Goal: Information Seeking & Learning: Learn about a topic

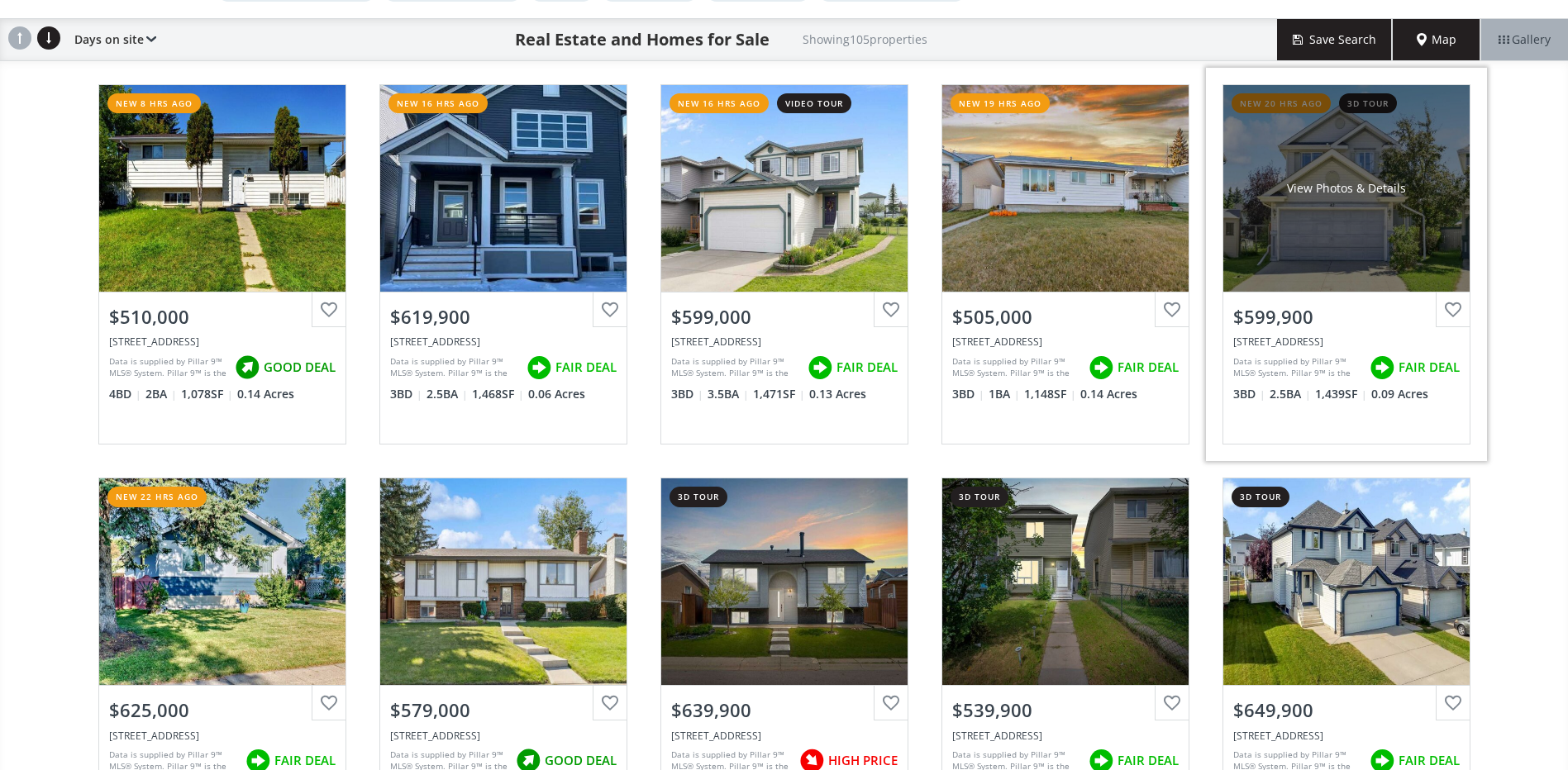
scroll to position [166, 0]
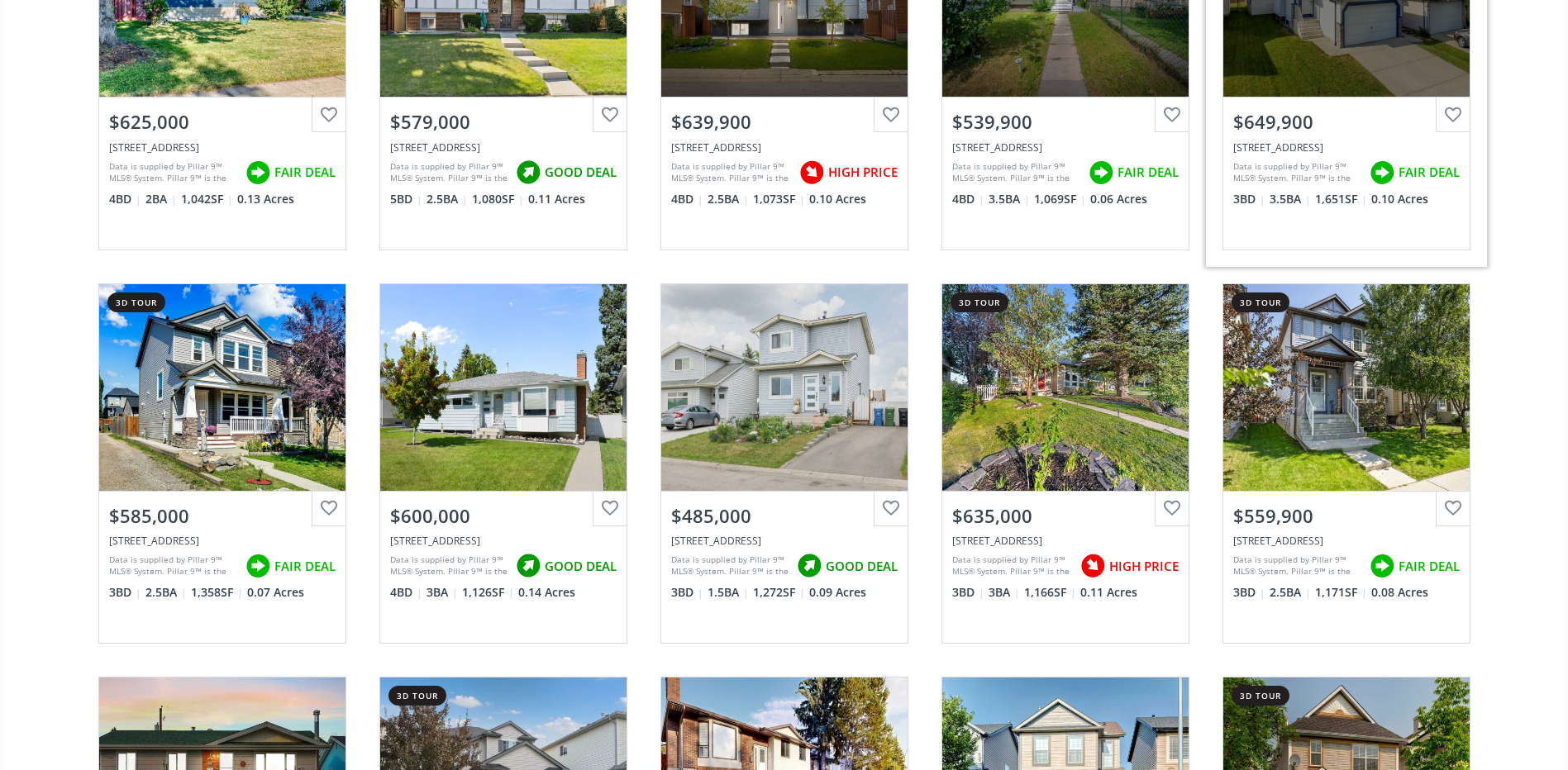
scroll to position [827, 0]
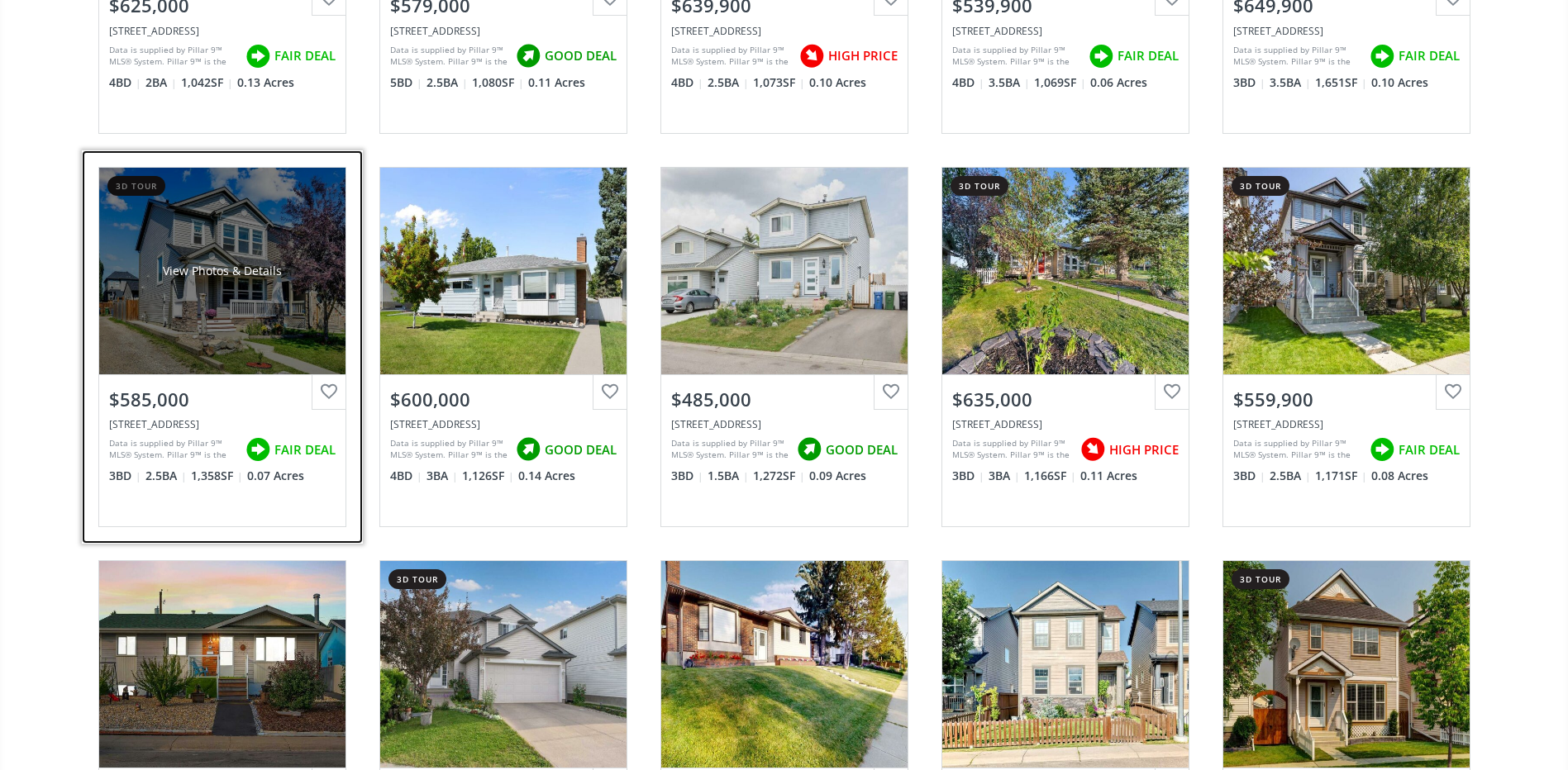
click at [218, 289] on div "View Photos & Details" at bounding box center [222, 270] width 246 height 206
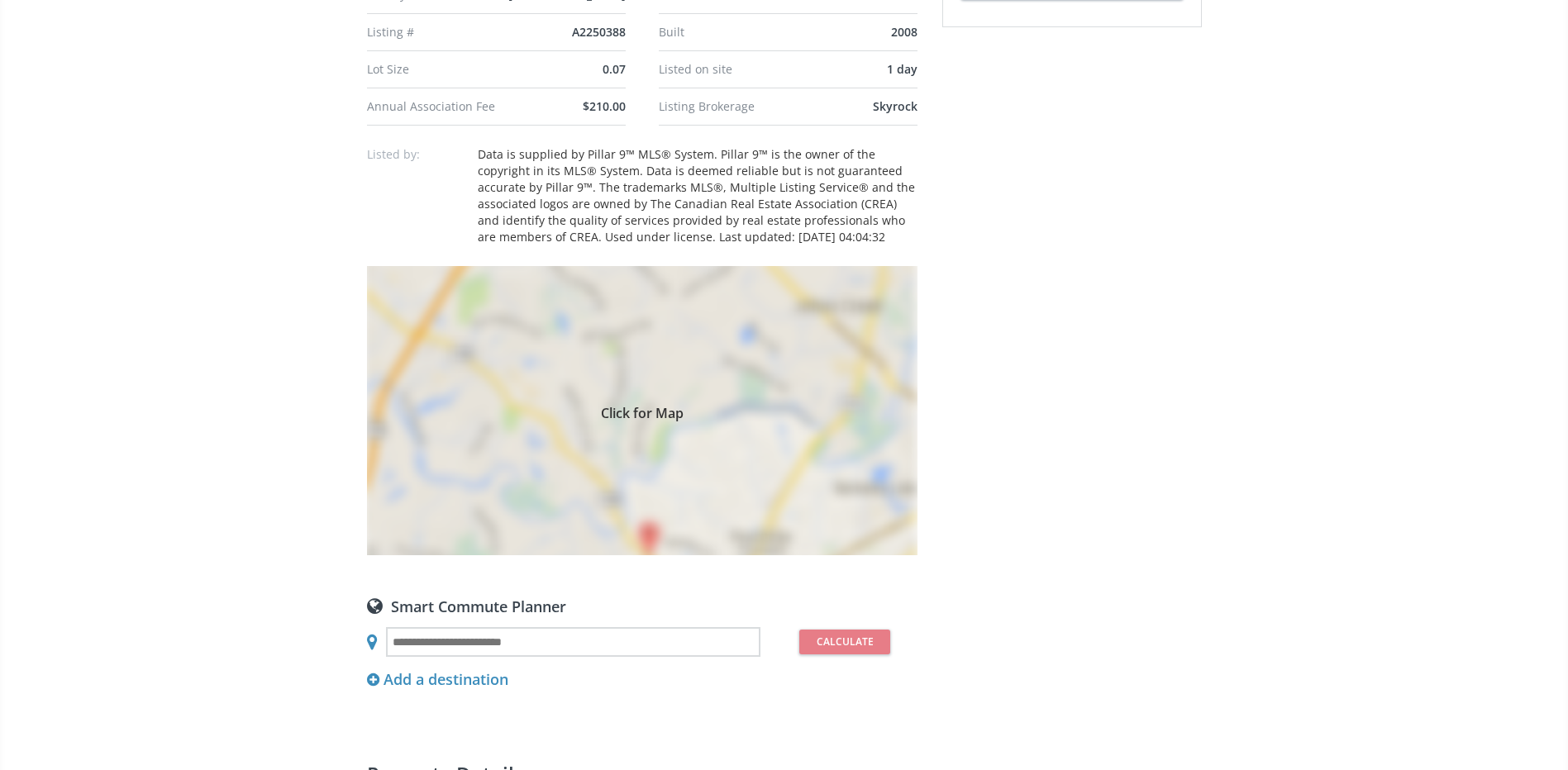
scroll to position [1074, 0]
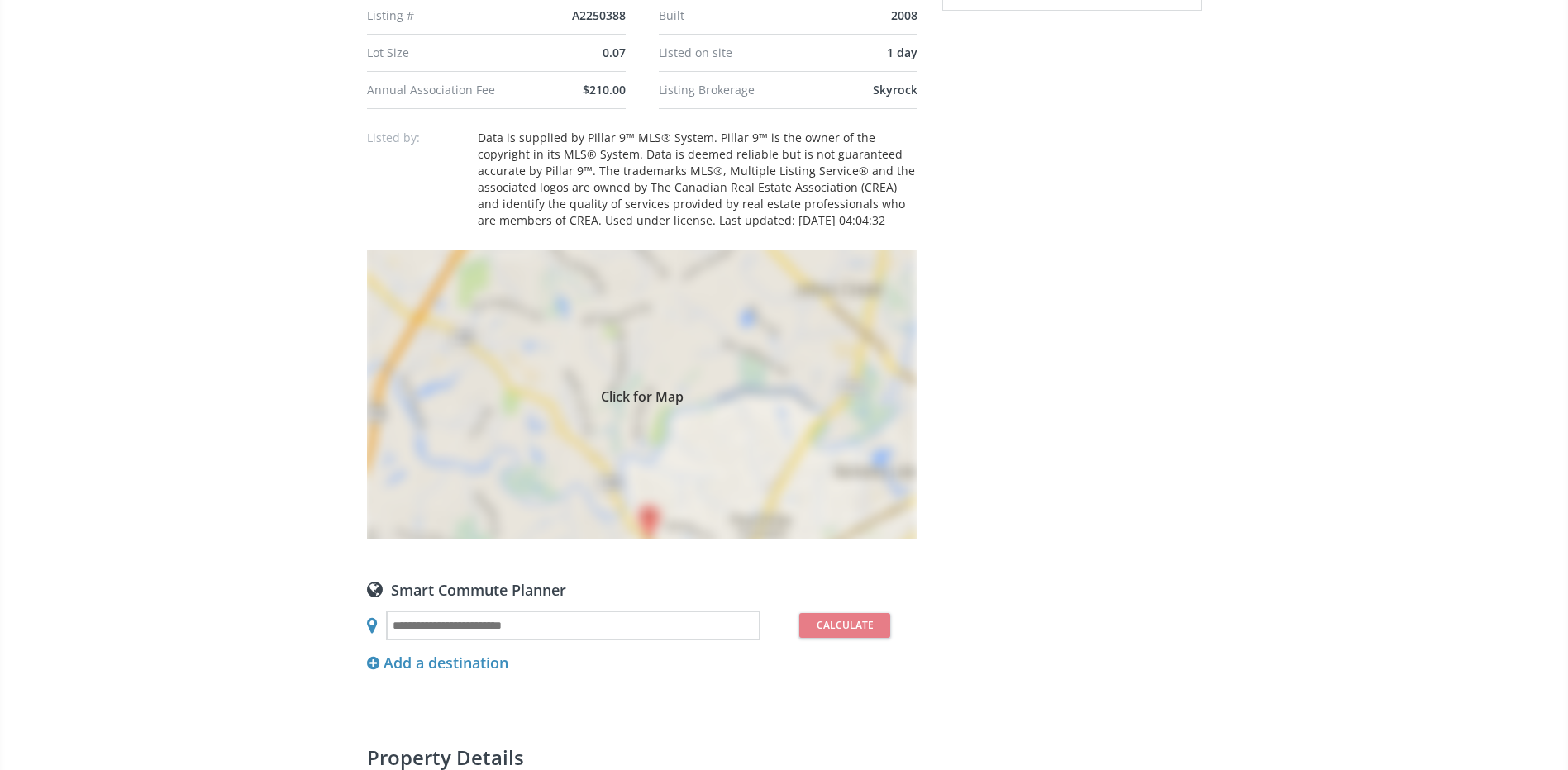
click at [686, 398] on div "Click for Map" at bounding box center [641, 394] width 550 height 289
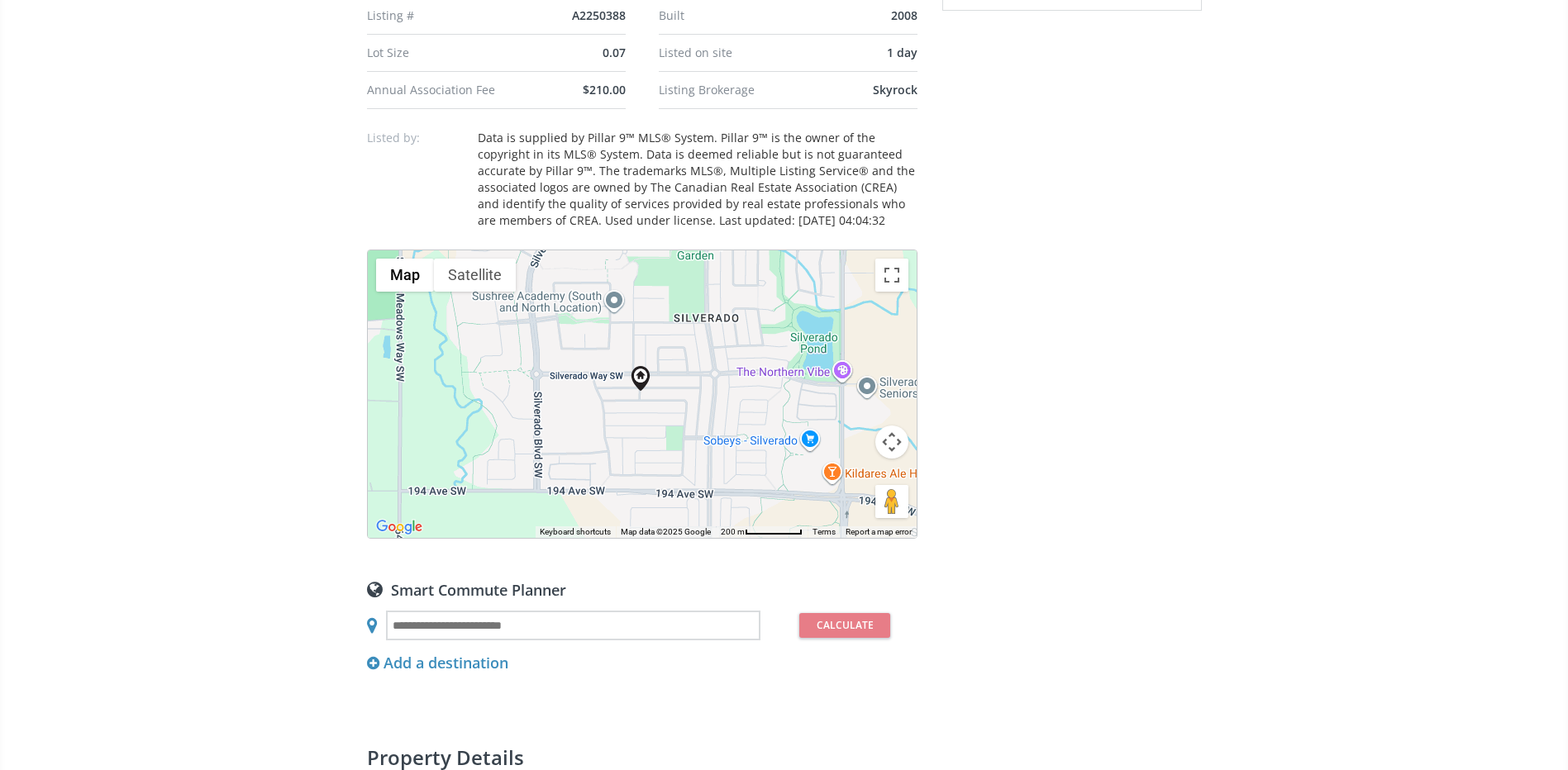
click at [661, 436] on div at bounding box center [641, 394] width 548 height 287
click at [627, 430] on div at bounding box center [641, 394] width 548 height 287
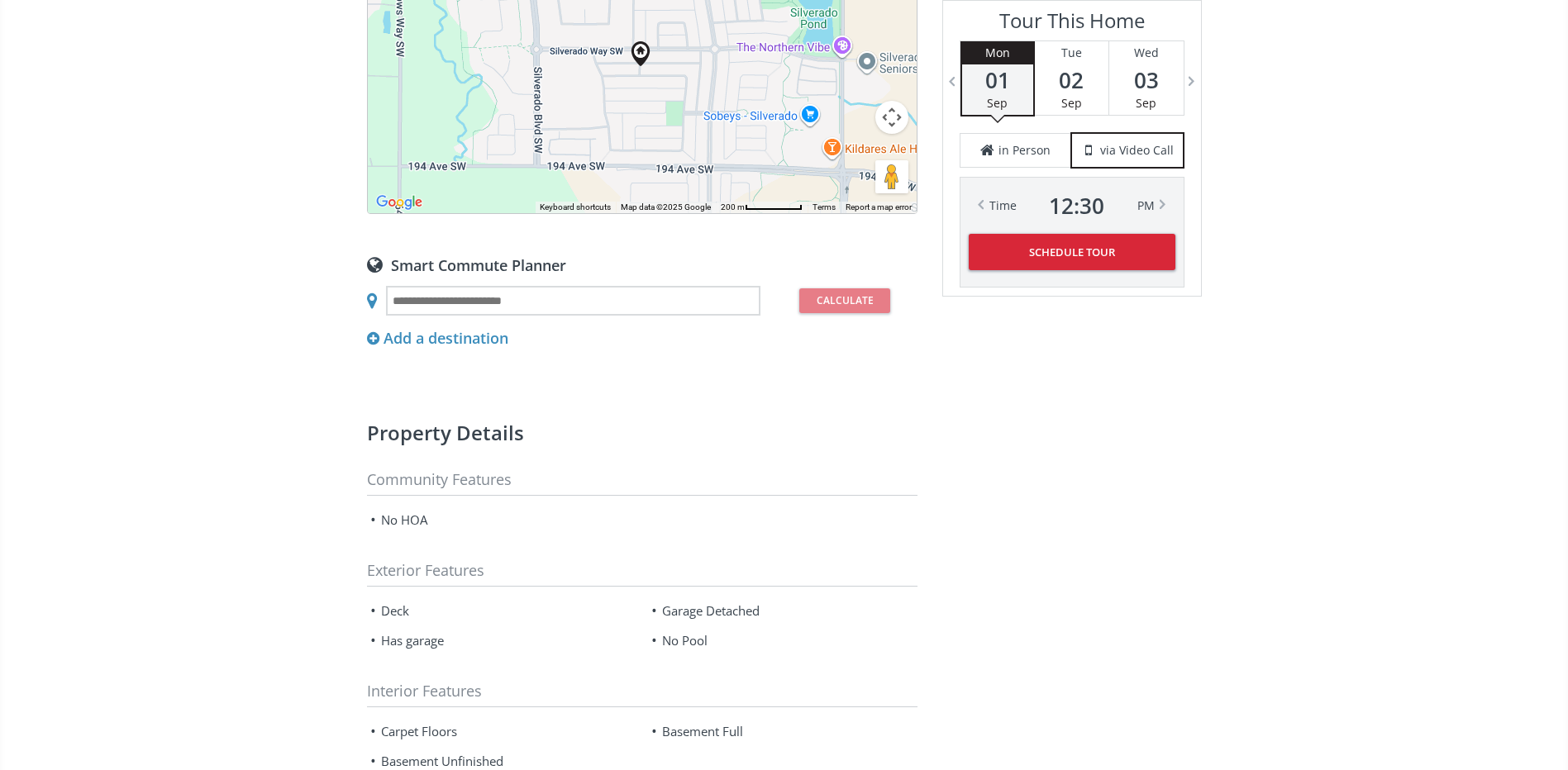
scroll to position [1157, 0]
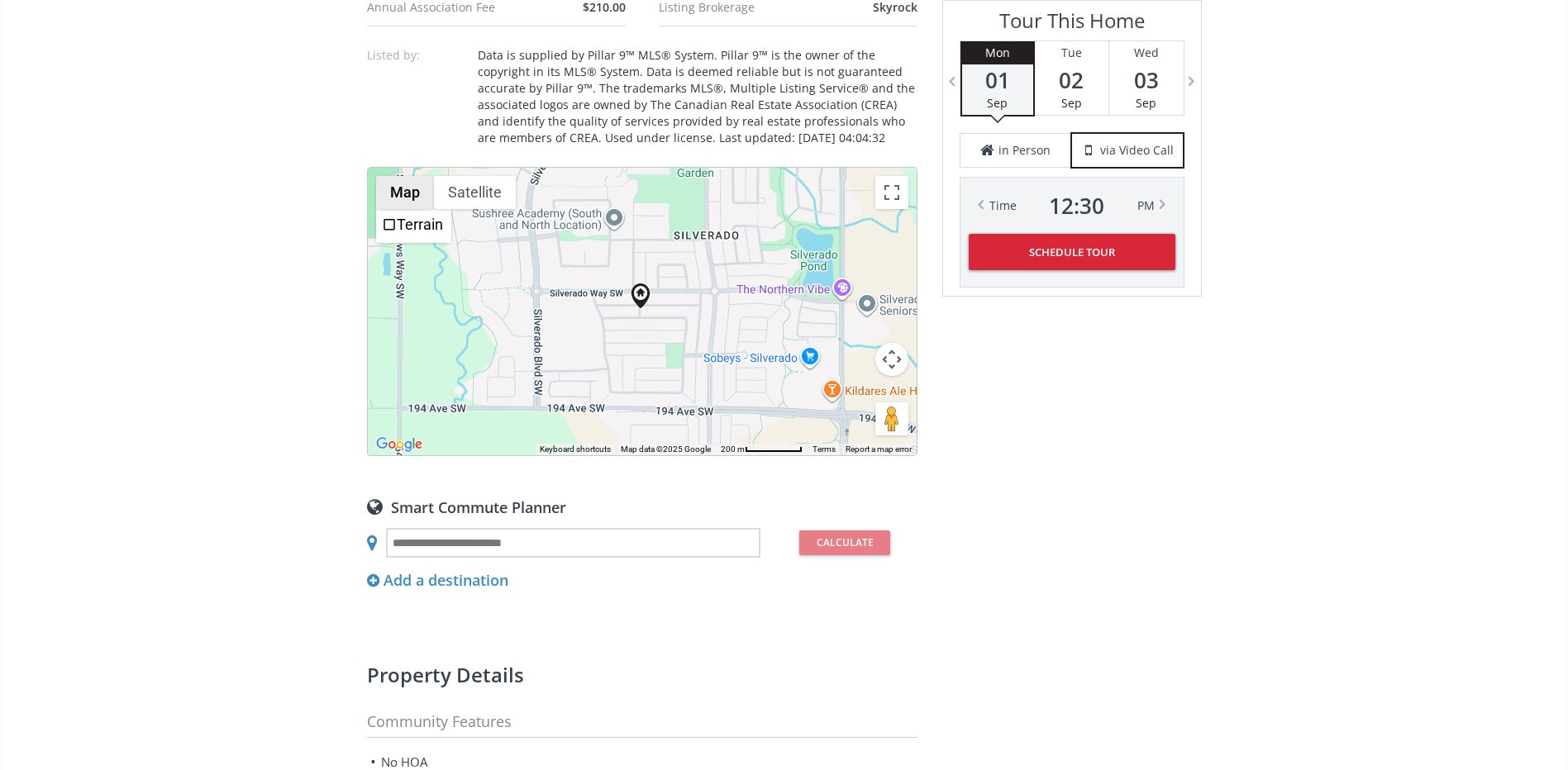
click at [411, 209] on button "Map" at bounding box center [404, 192] width 58 height 33
click at [904, 209] on button "Toggle fullscreen view" at bounding box center [892, 192] width 33 height 33
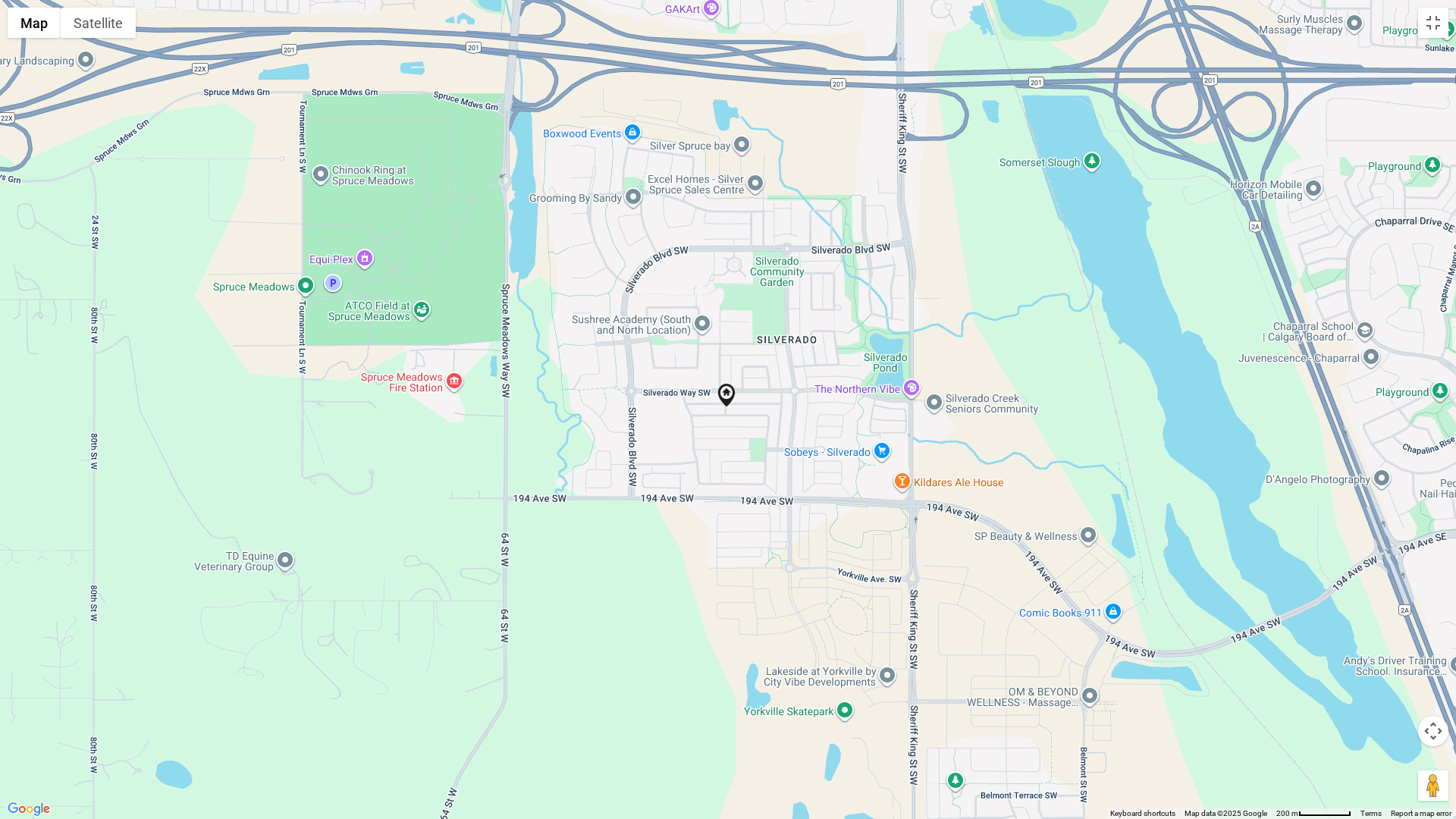
click at [766, 459] on div at bounding box center [728, 409] width 1456 height 819
click at [1435, 24] on button "Toggle fullscreen view" at bounding box center [1433, 22] width 31 height 31
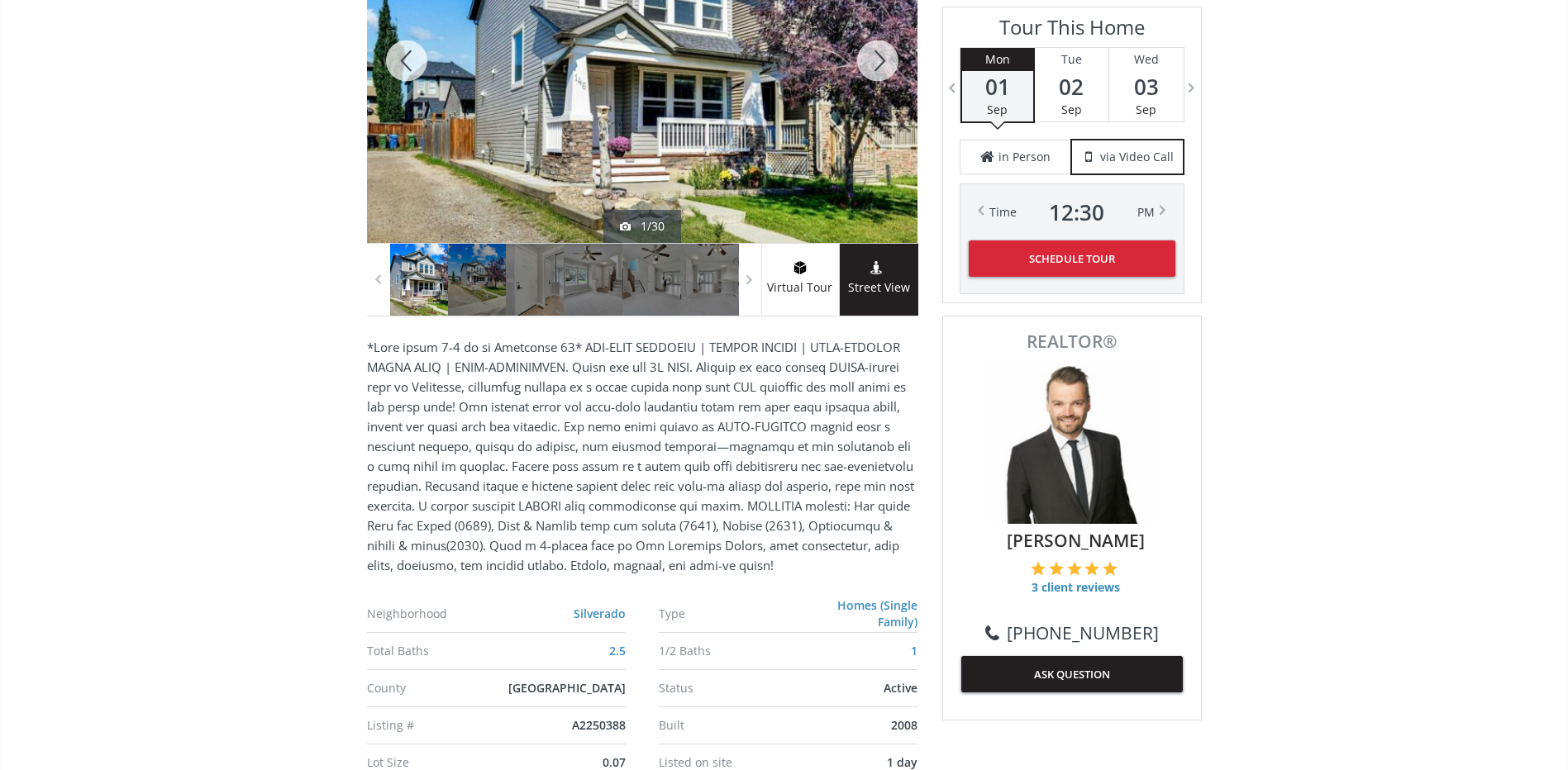
scroll to position [331, 0]
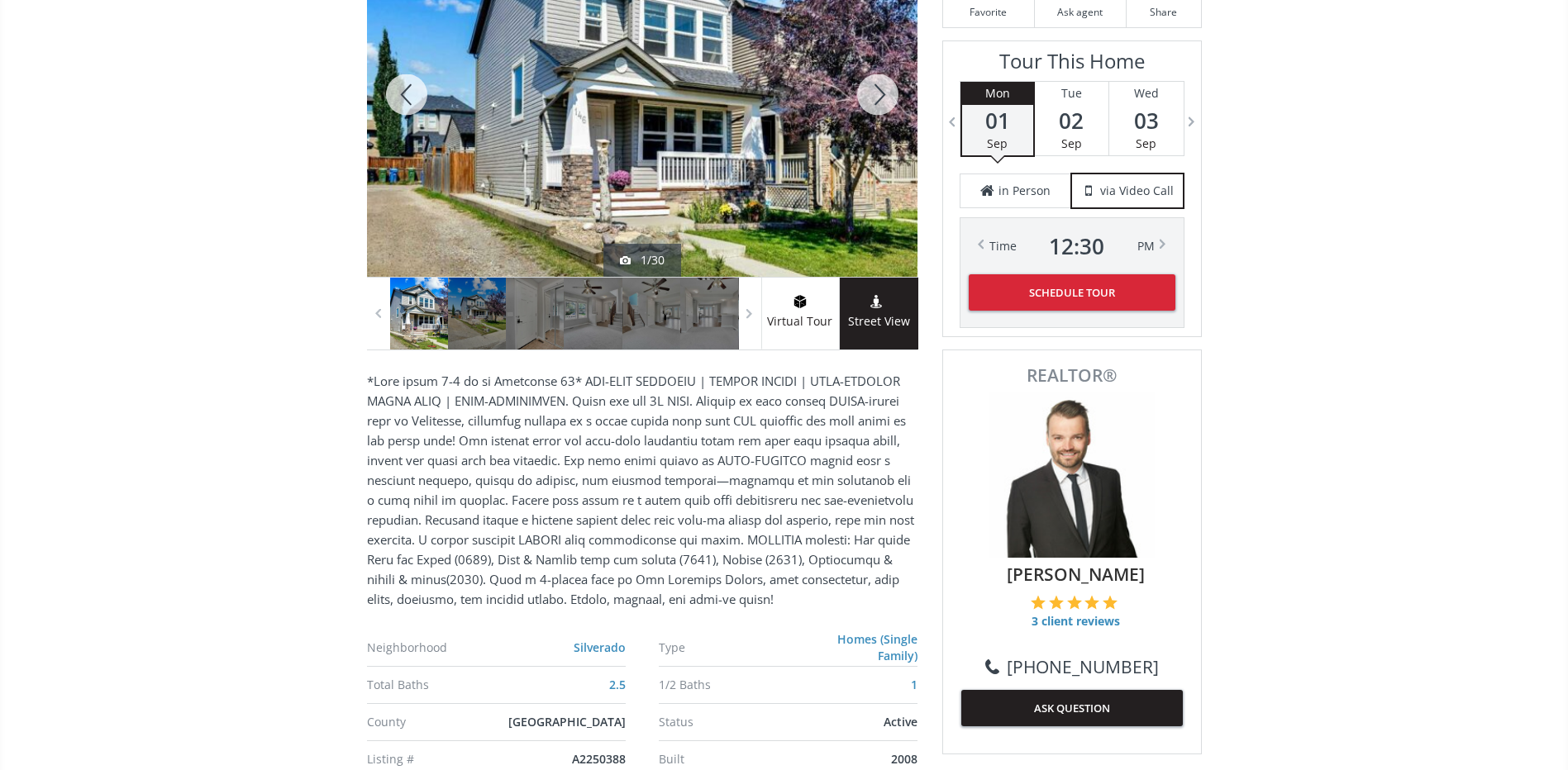
click at [877, 94] on div at bounding box center [877, 95] width 79 height 365
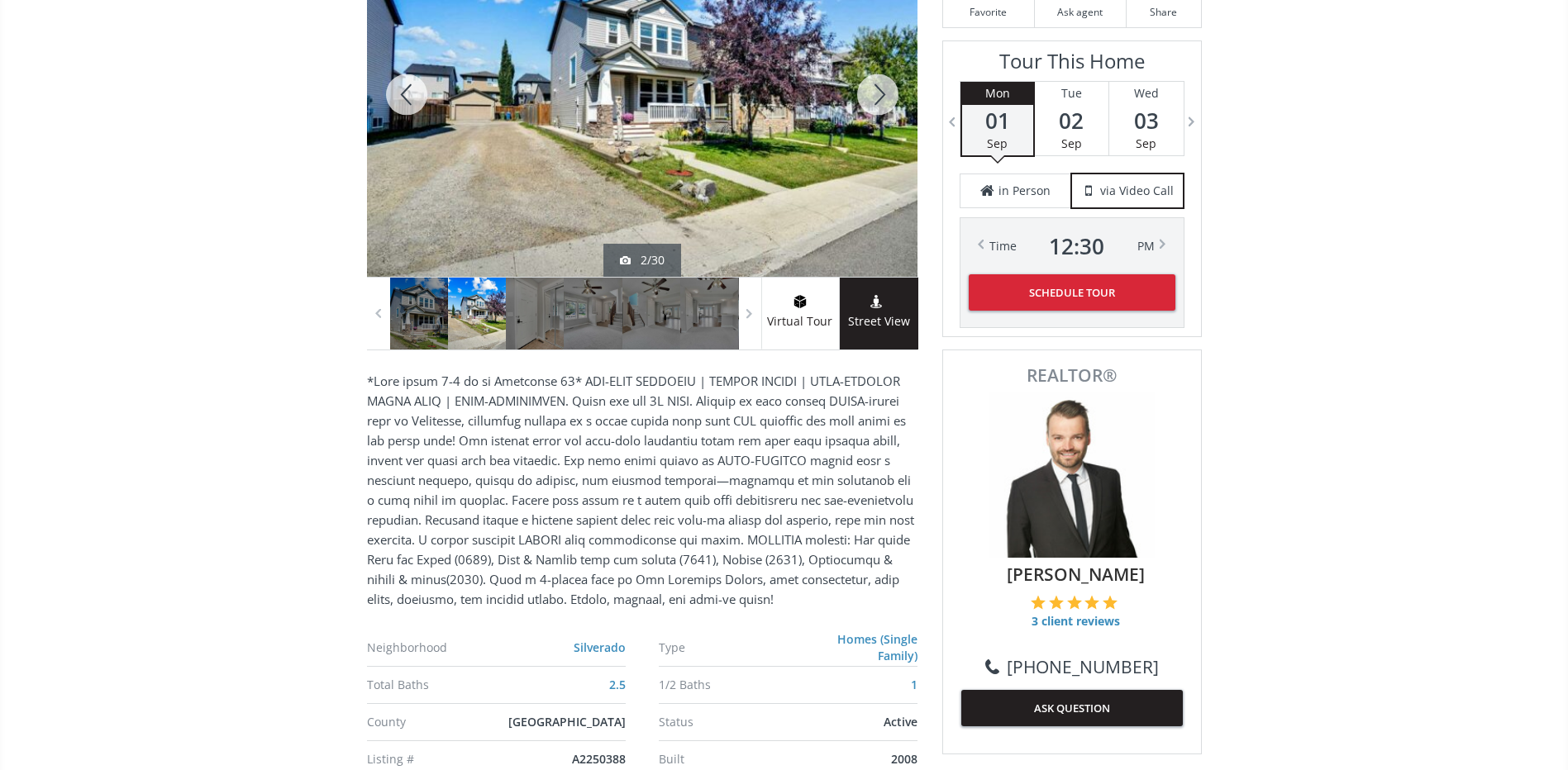
click at [877, 94] on div at bounding box center [877, 95] width 79 height 365
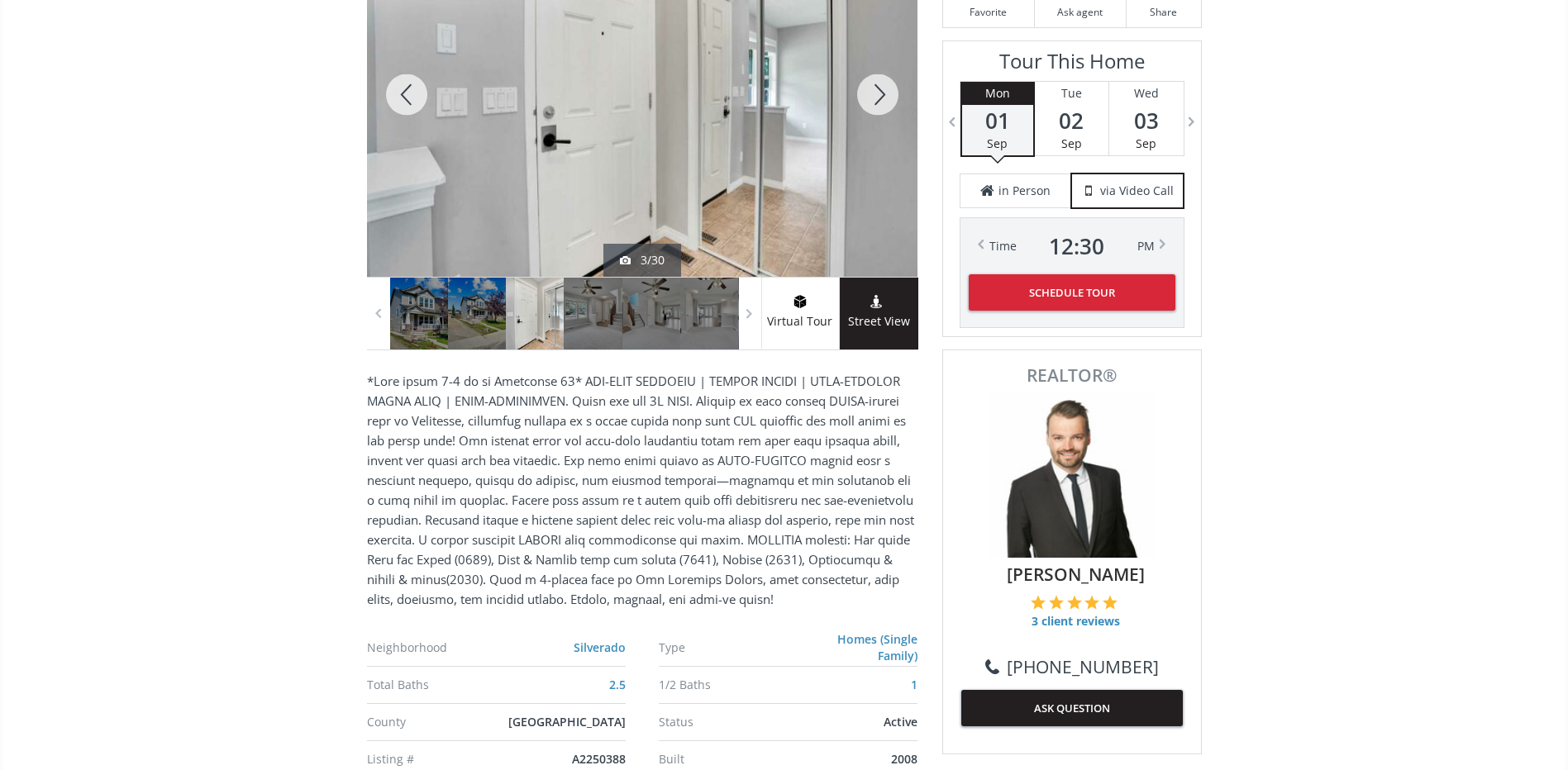
click at [877, 94] on div at bounding box center [877, 95] width 79 height 365
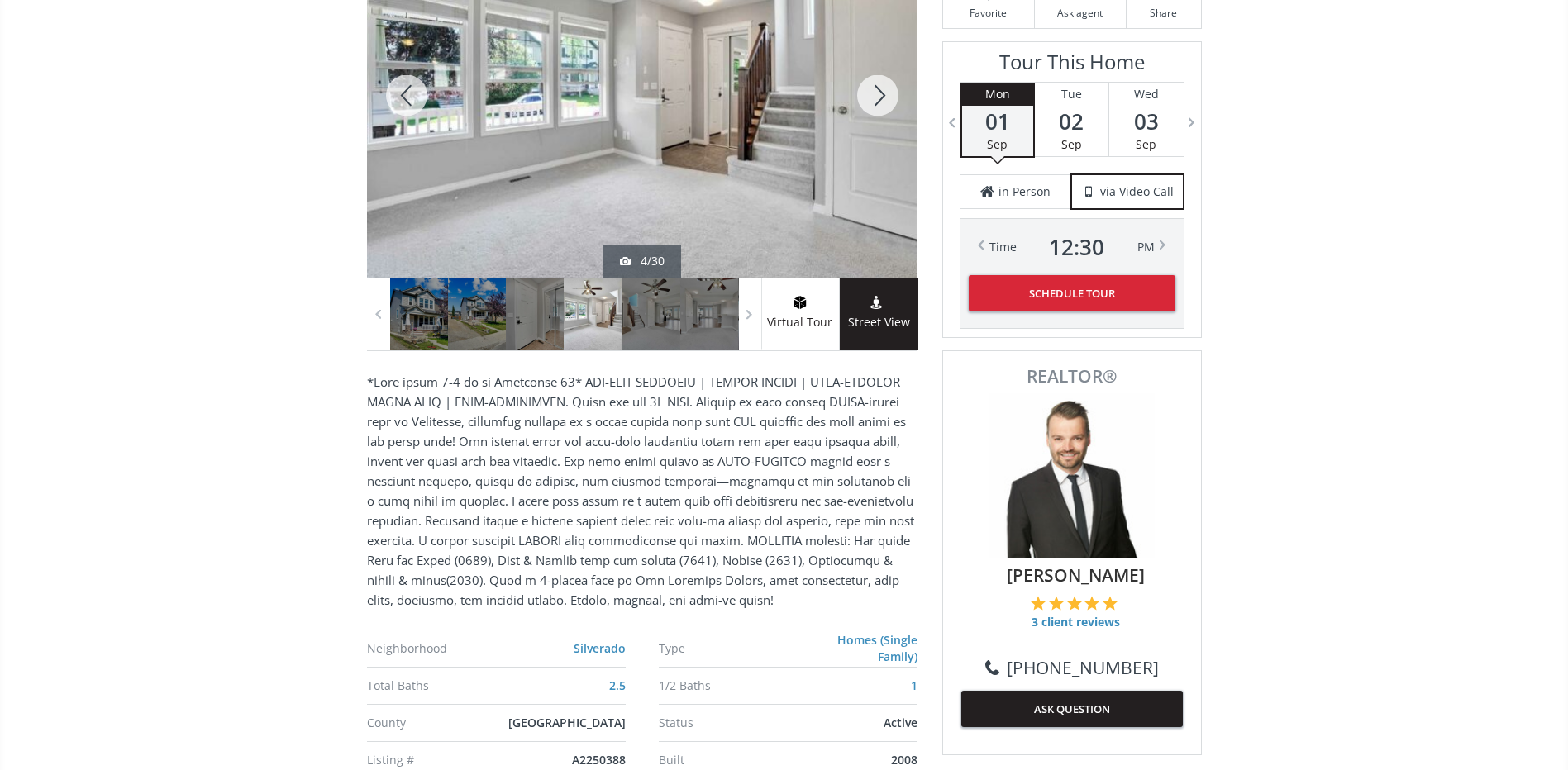
scroll to position [248, 0]
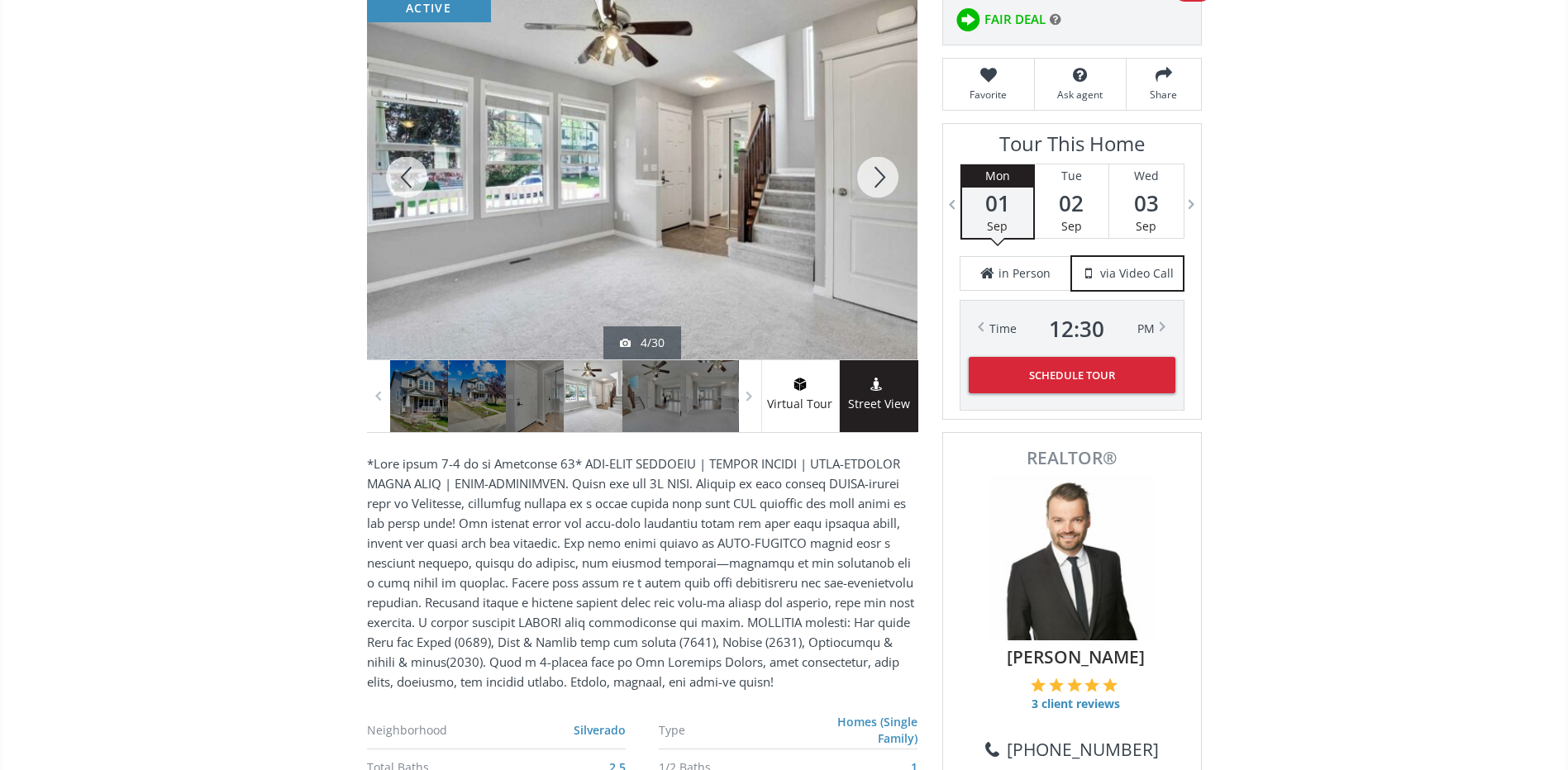
click at [882, 175] on div at bounding box center [877, 177] width 79 height 365
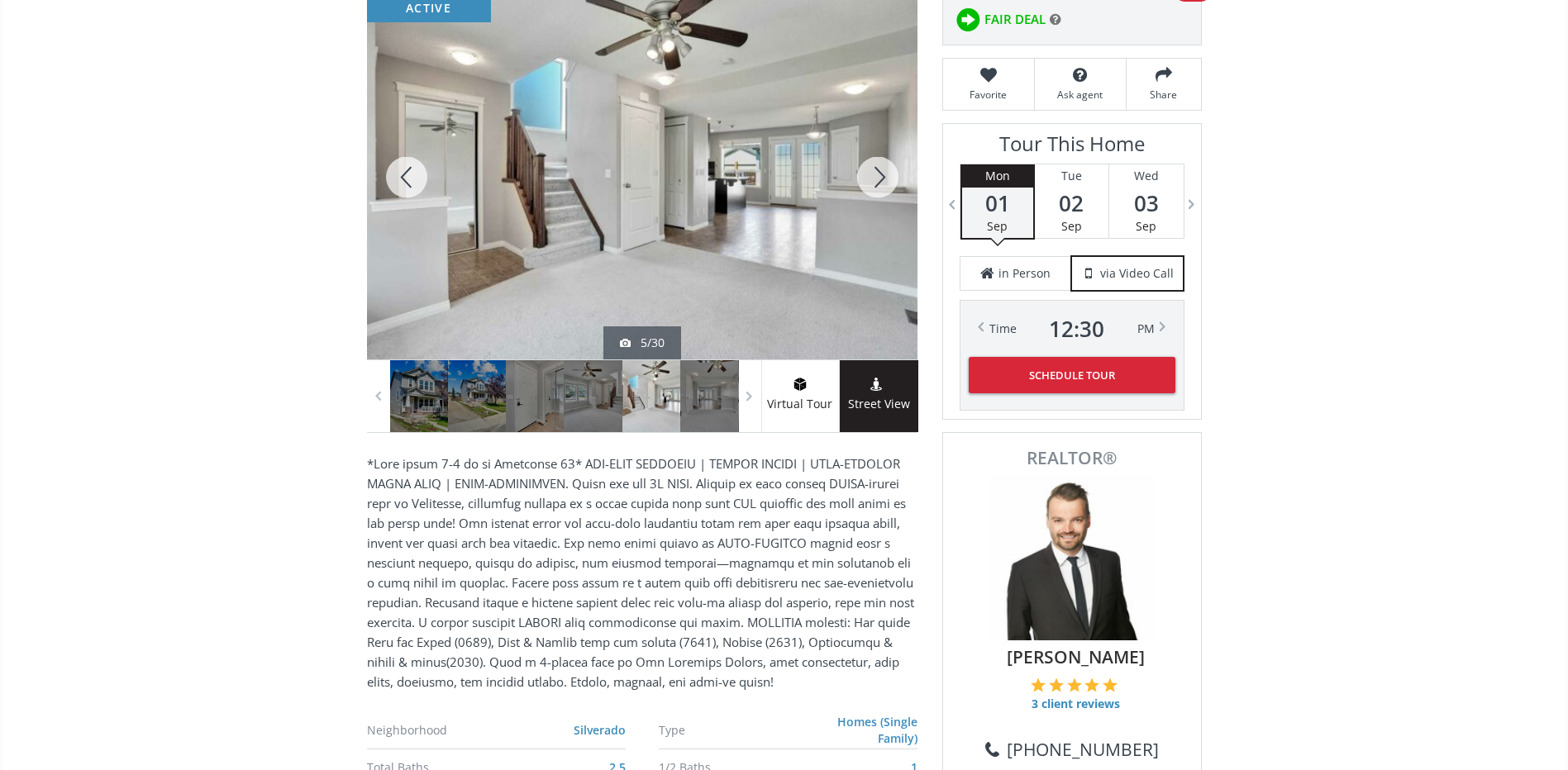
click at [882, 175] on div at bounding box center [877, 177] width 79 height 365
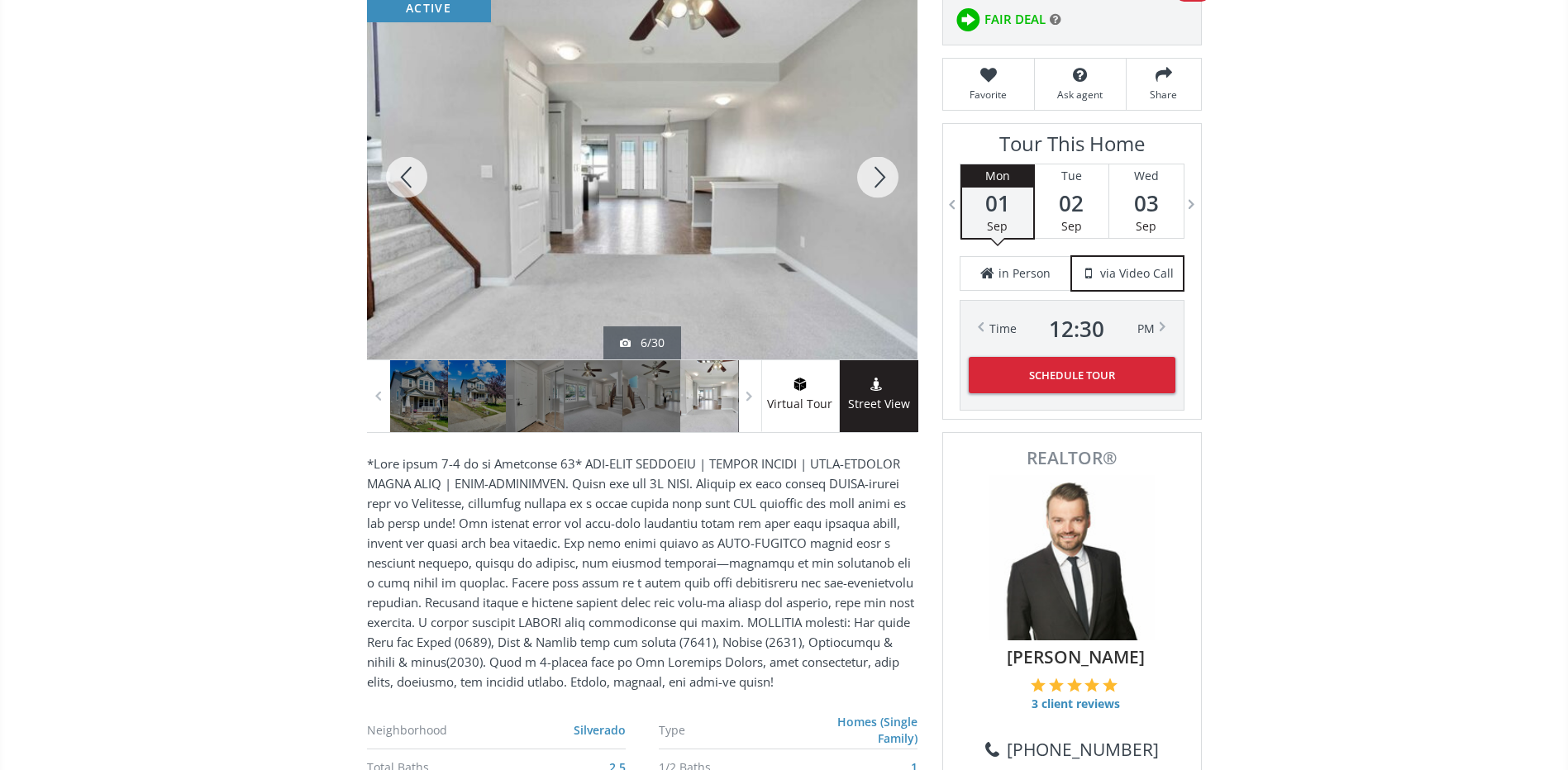
click at [398, 166] on div at bounding box center [406, 177] width 79 height 365
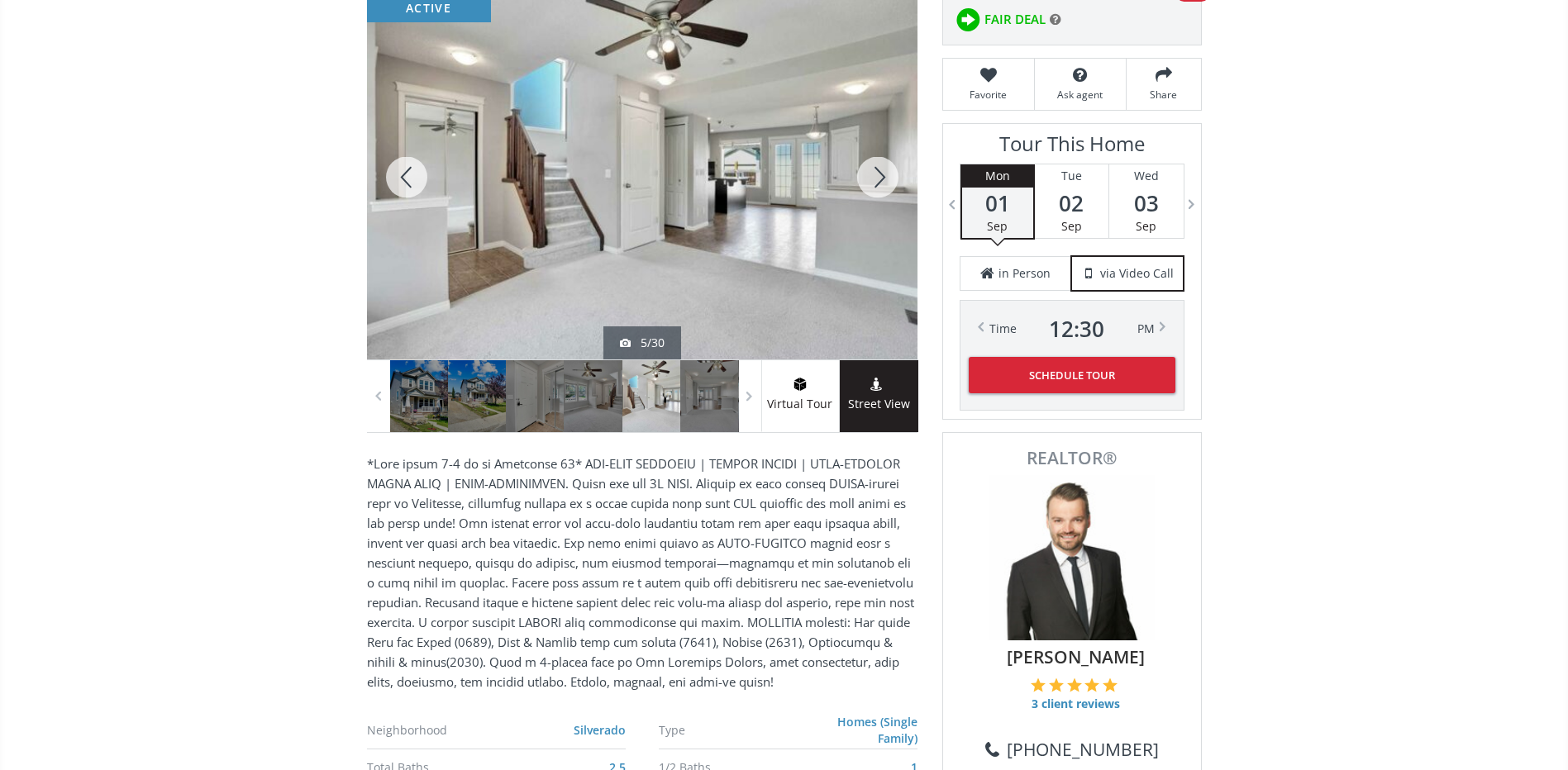
click at [877, 183] on div at bounding box center [877, 177] width 79 height 365
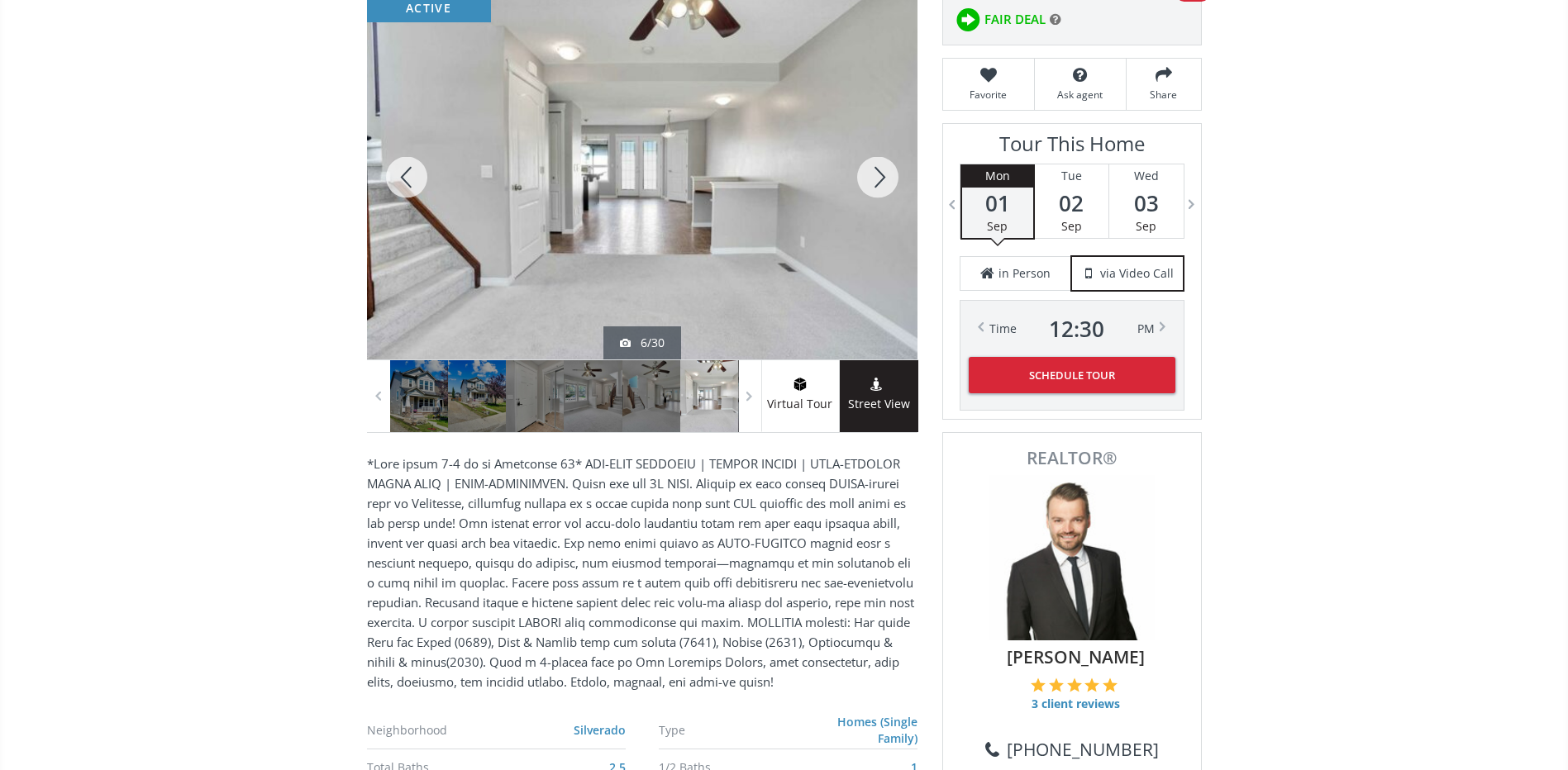
click at [871, 181] on div at bounding box center [877, 177] width 79 height 365
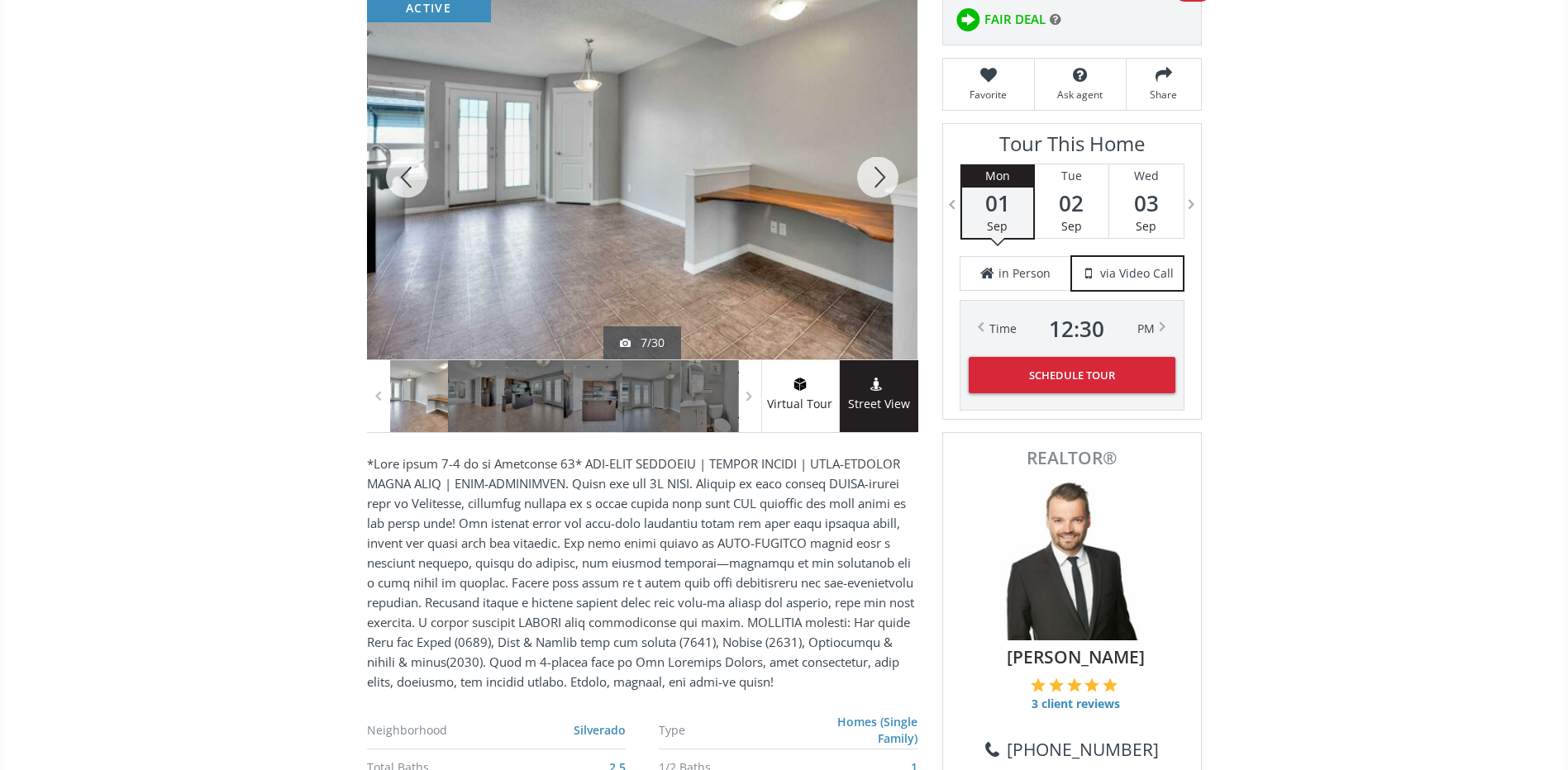
click at [871, 181] on div at bounding box center [877, 177] width 79 height 365
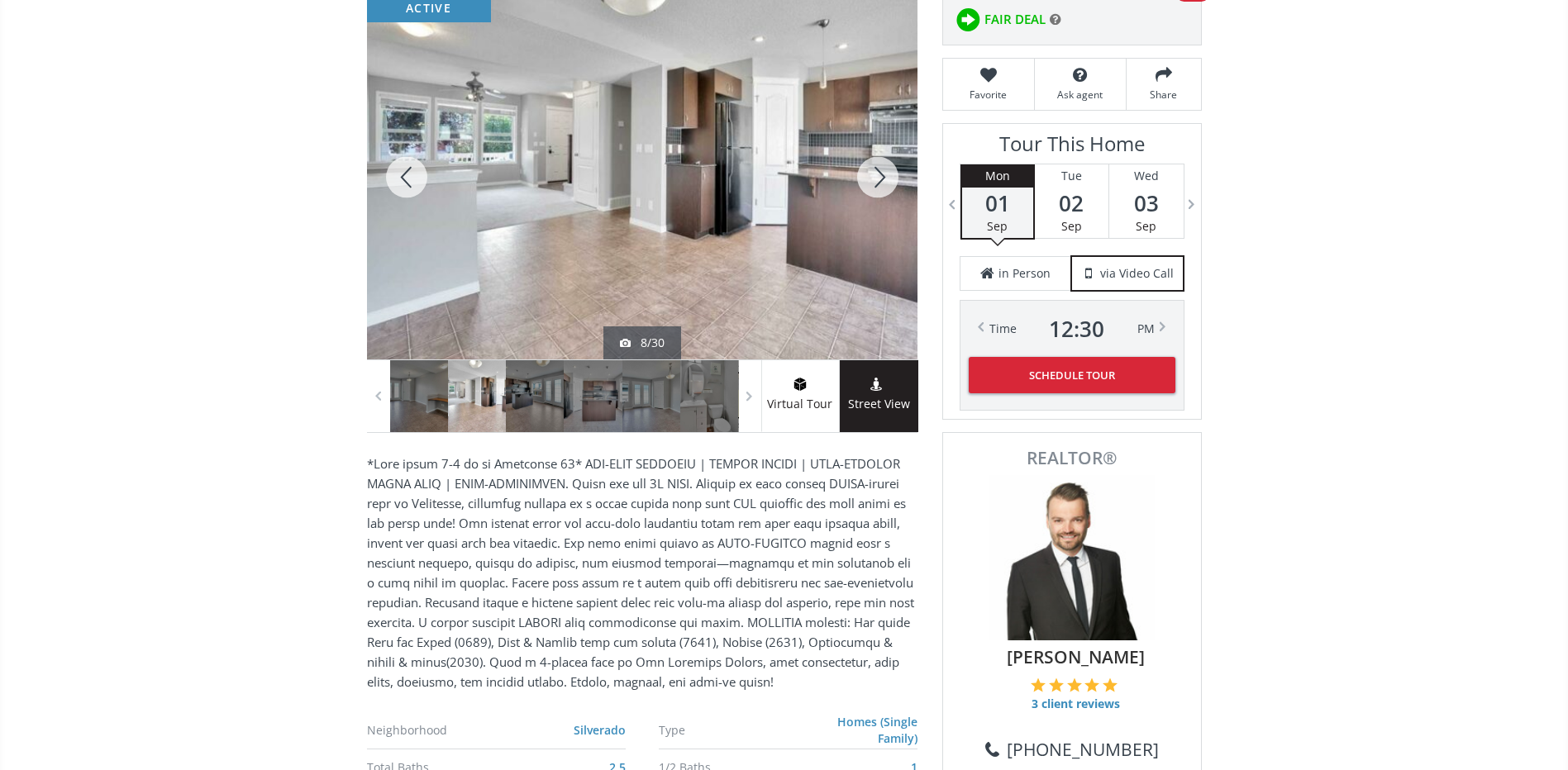
click at [394, 169] on div at bounding box center [406, 177] width 79 height 365
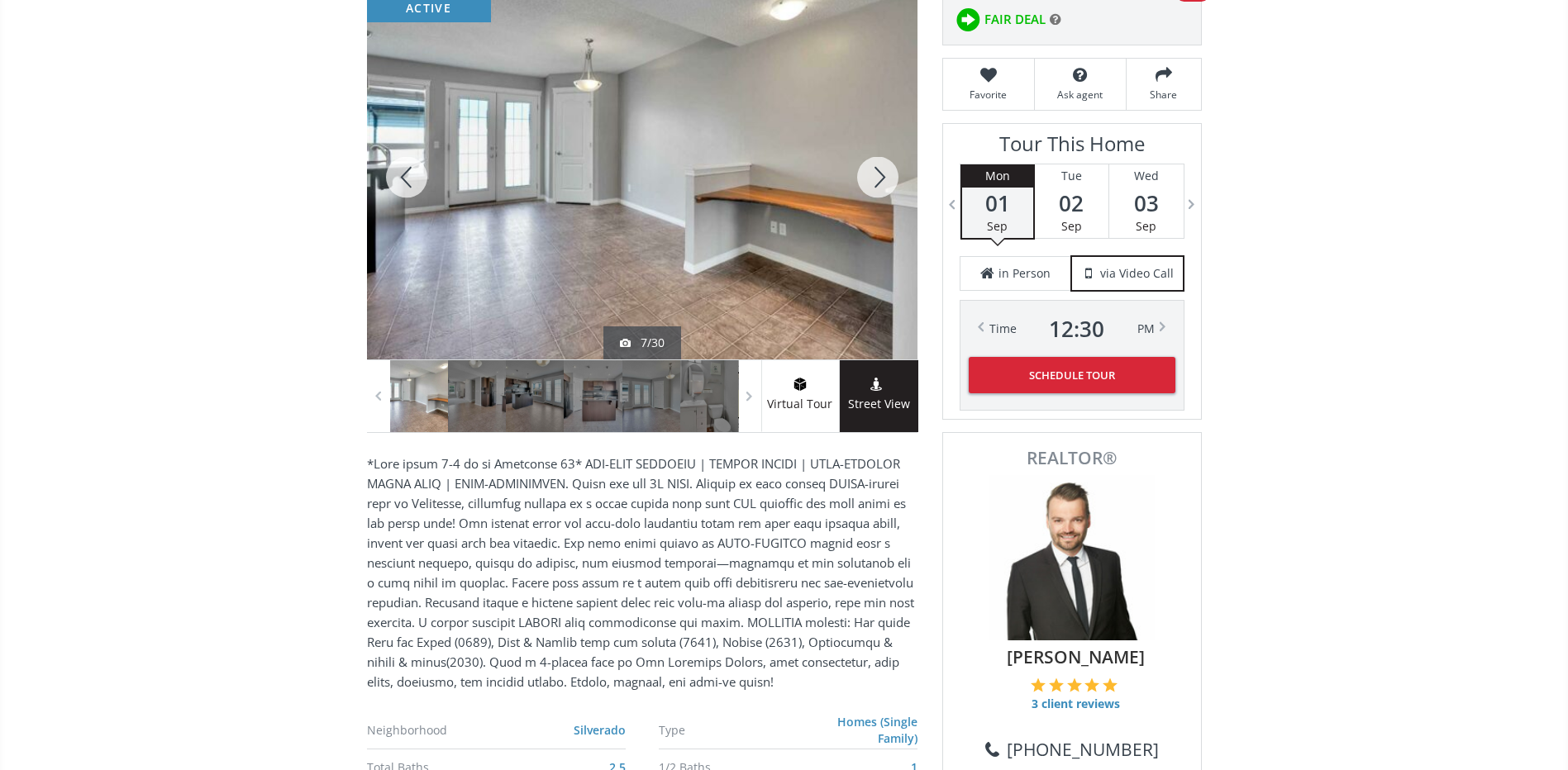
click at [881, 168] on div at bounding box center [877, 177] width 79 height 365
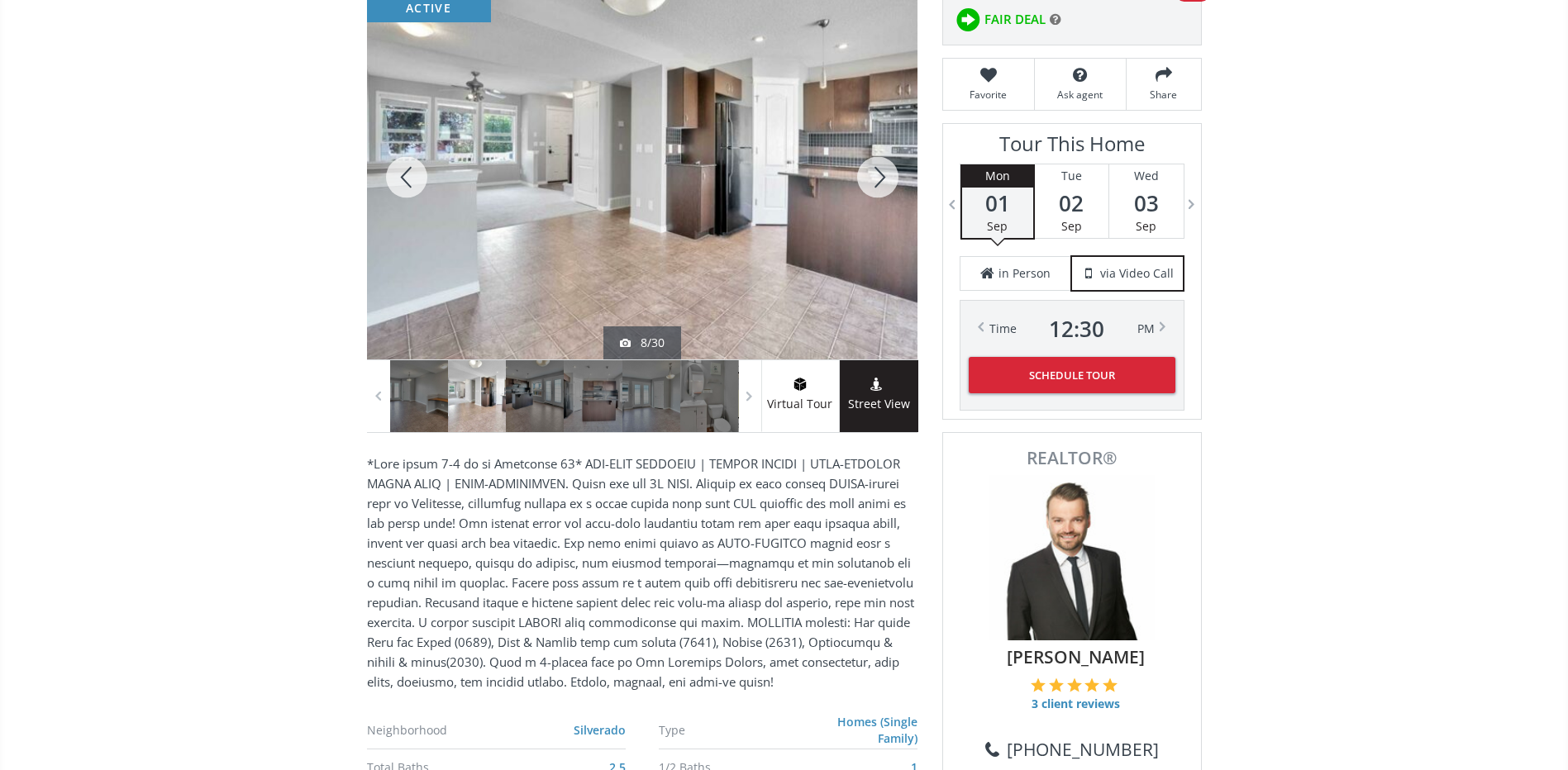
click at [879, 168] on div at bounding box center [877, 177] width 79 height 365
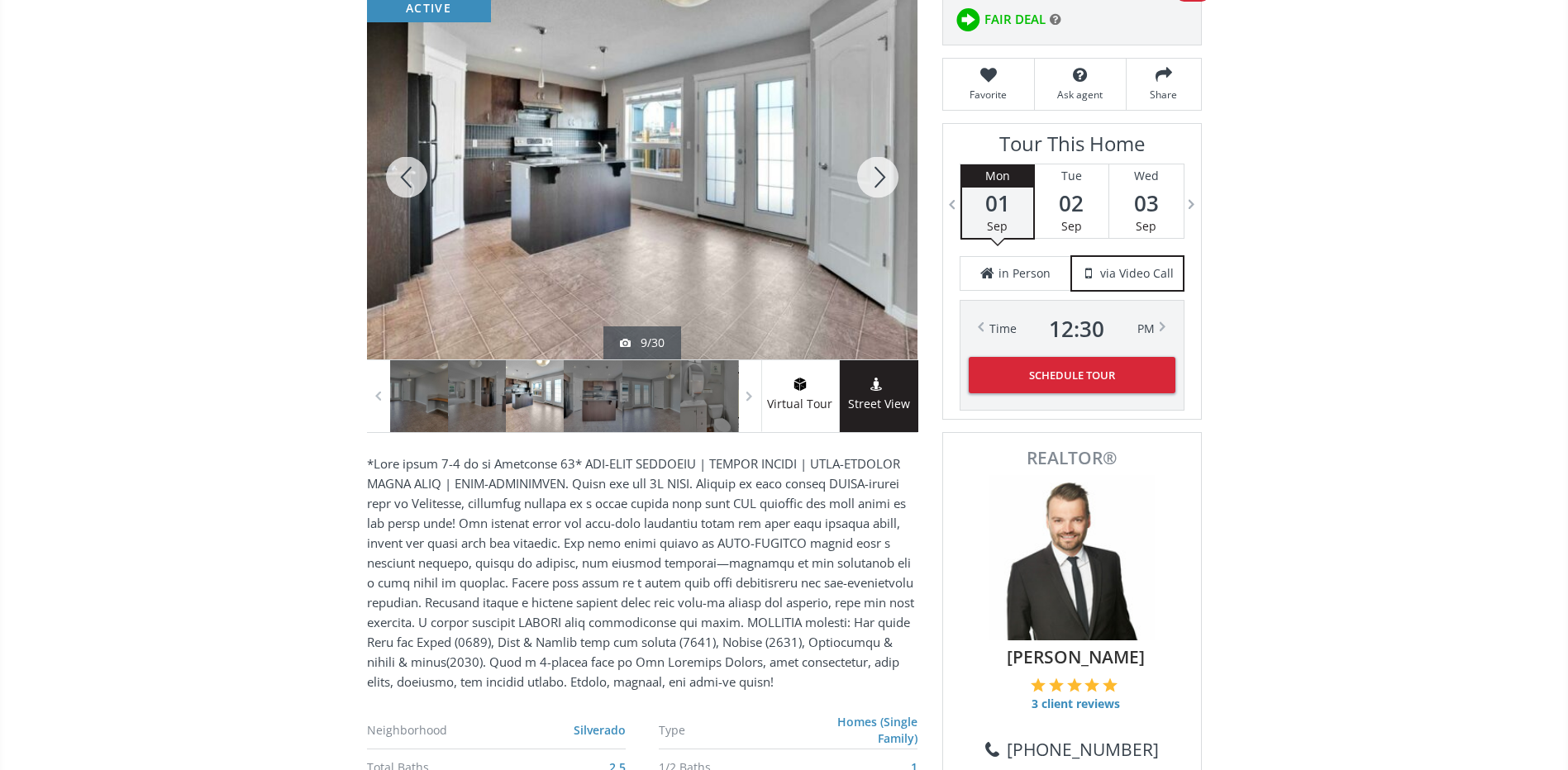
click at [879, 168] on div at bounding box center [877, 177] width 79 height 365
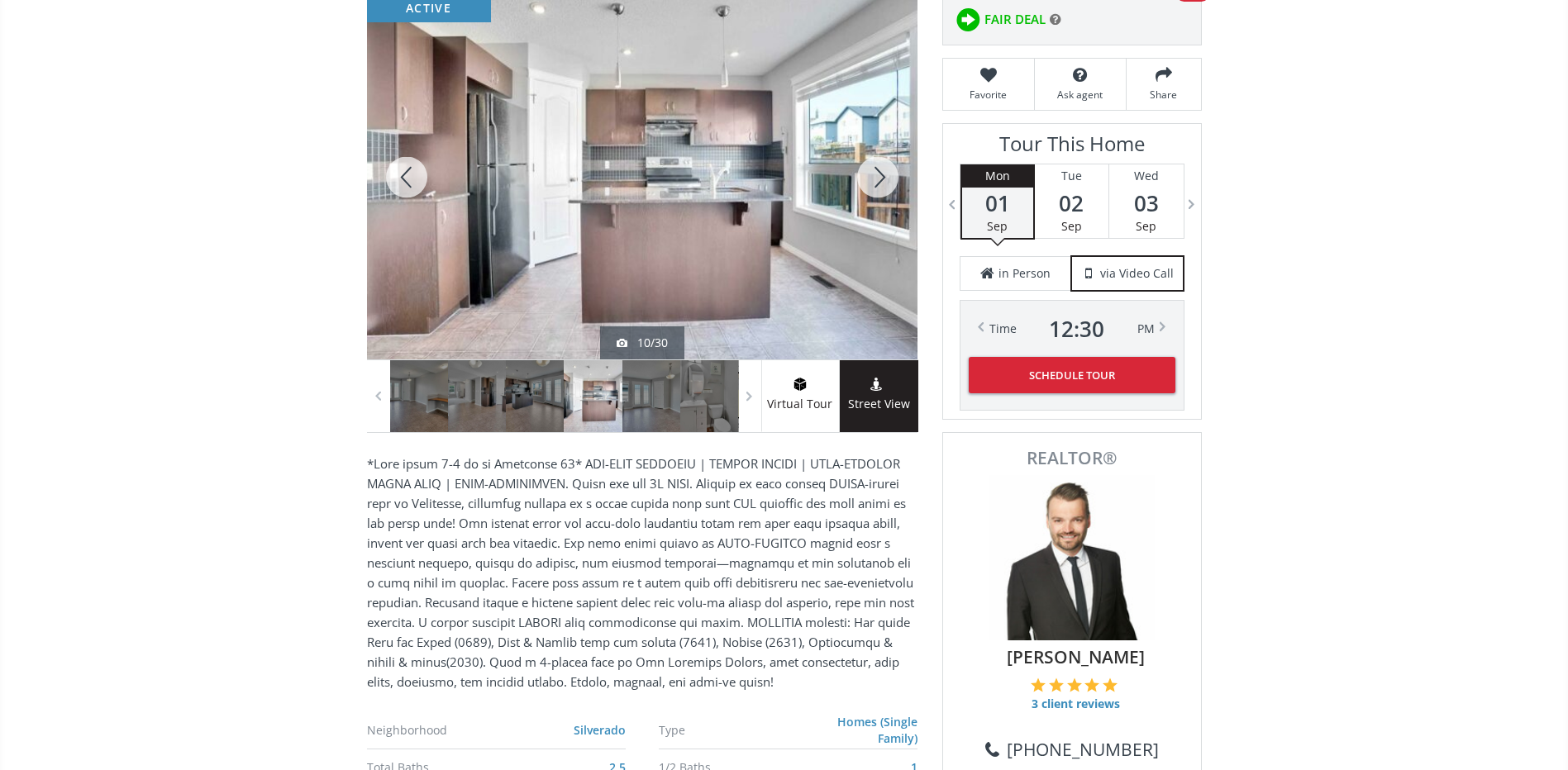
click at [879, 168] on div at bounding box center [877, 177] width 79 height 365
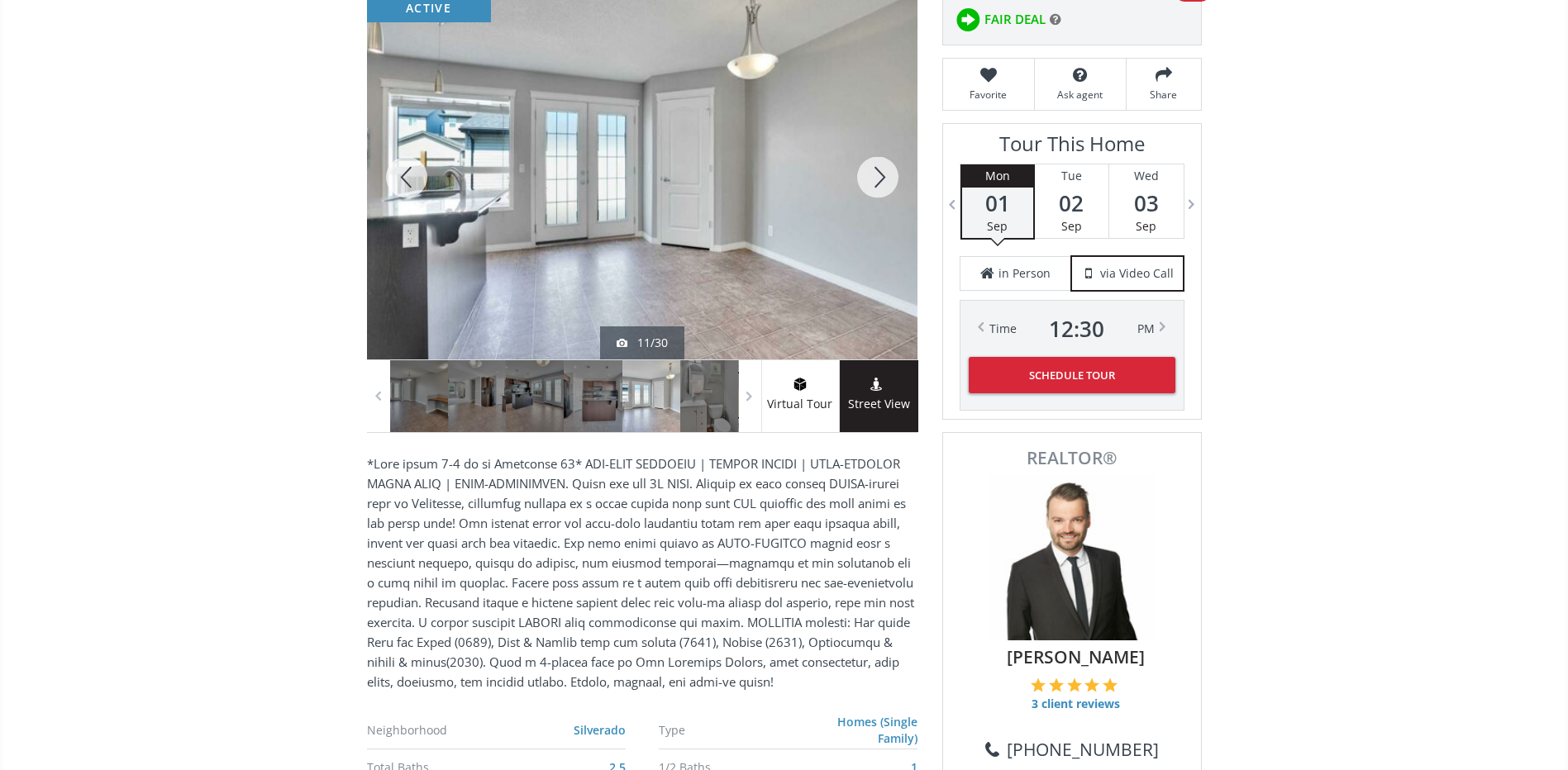
click at [879, 168] on div at bounding box center [877, 177] width 79 height 365
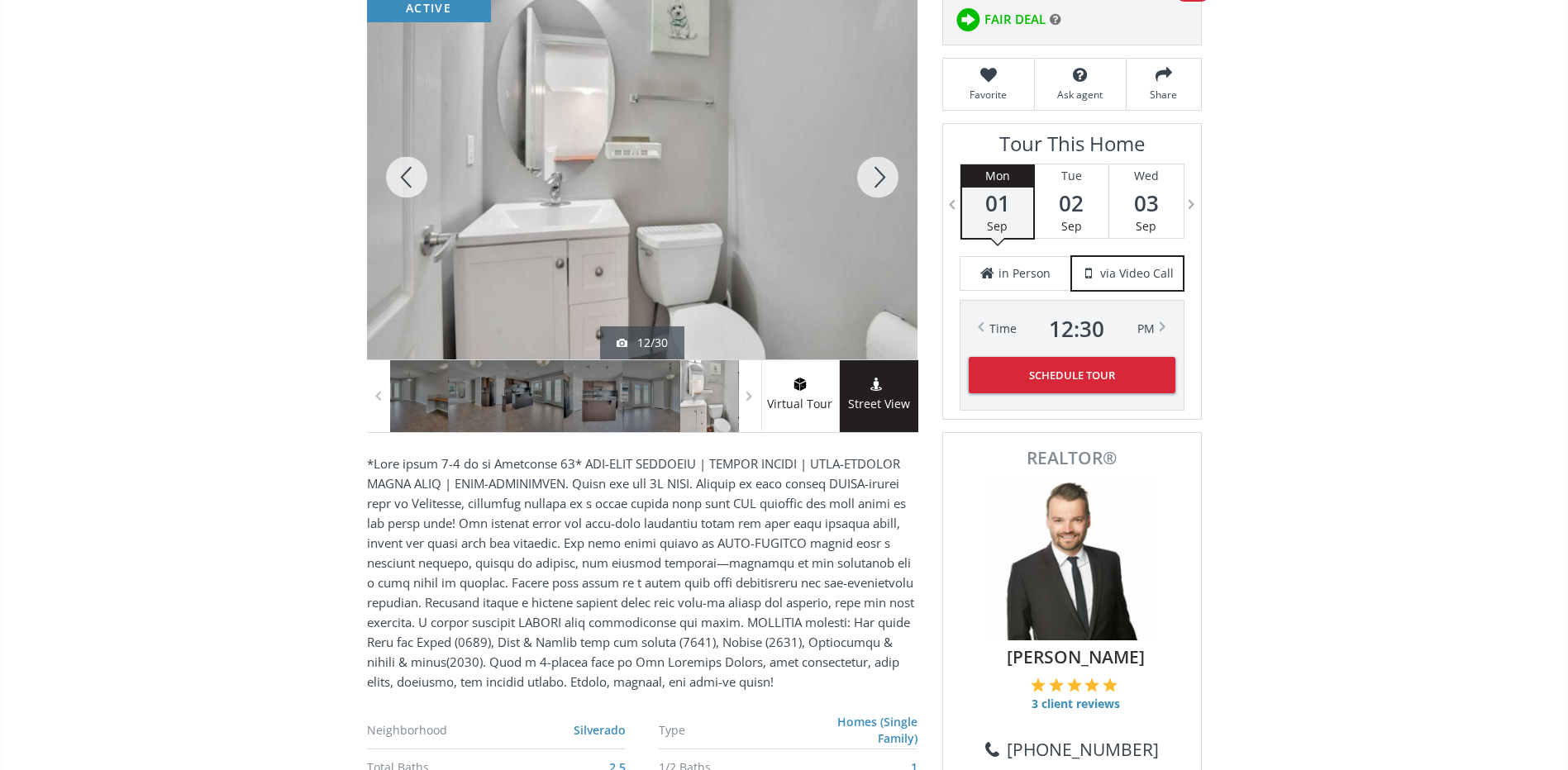
click at [879, 168] on div at bounding box center [877, 177] width 79 height 365
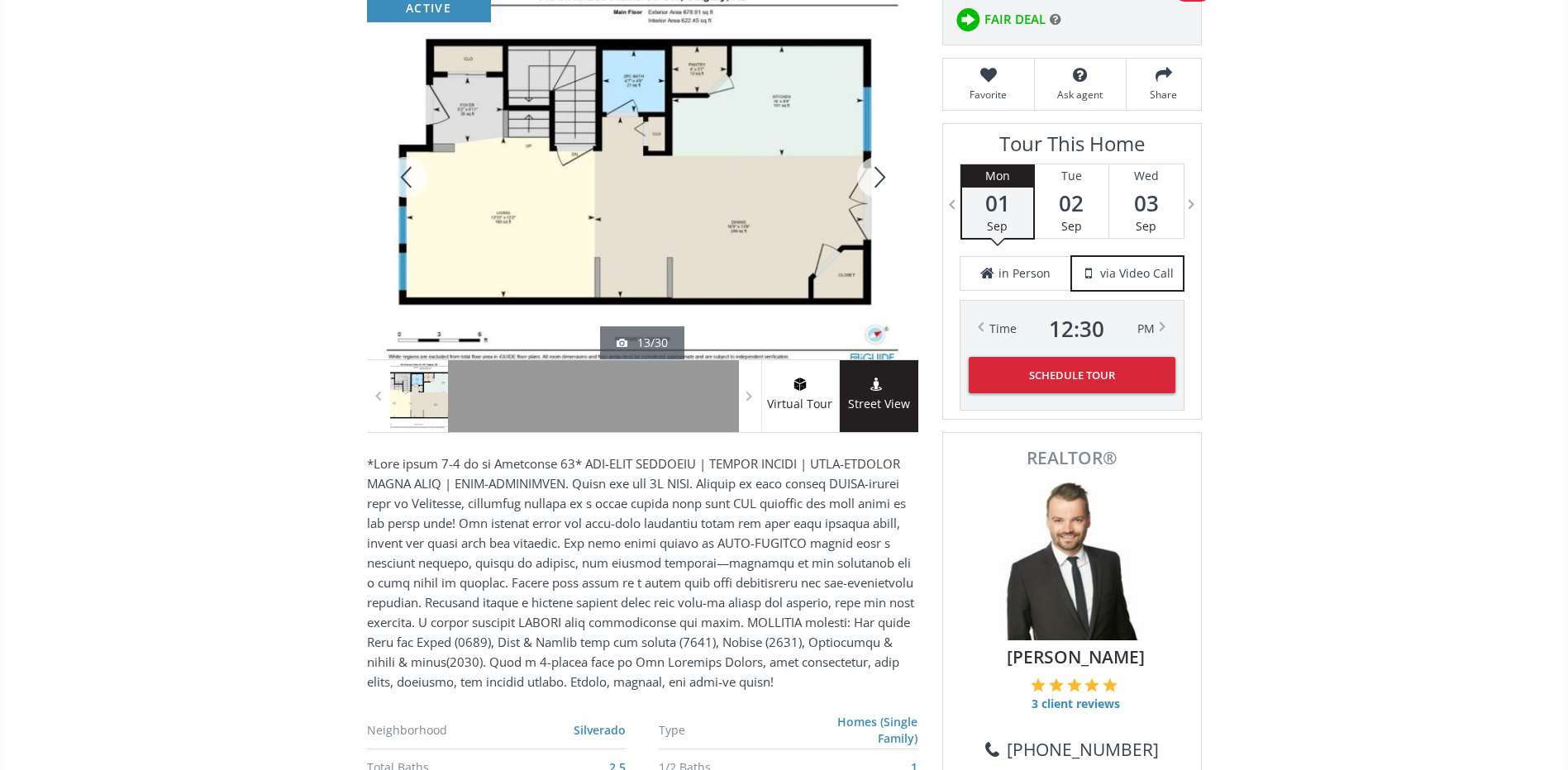
click at [879, 168] on div at bounding box center [877, 177] width 79 height 365
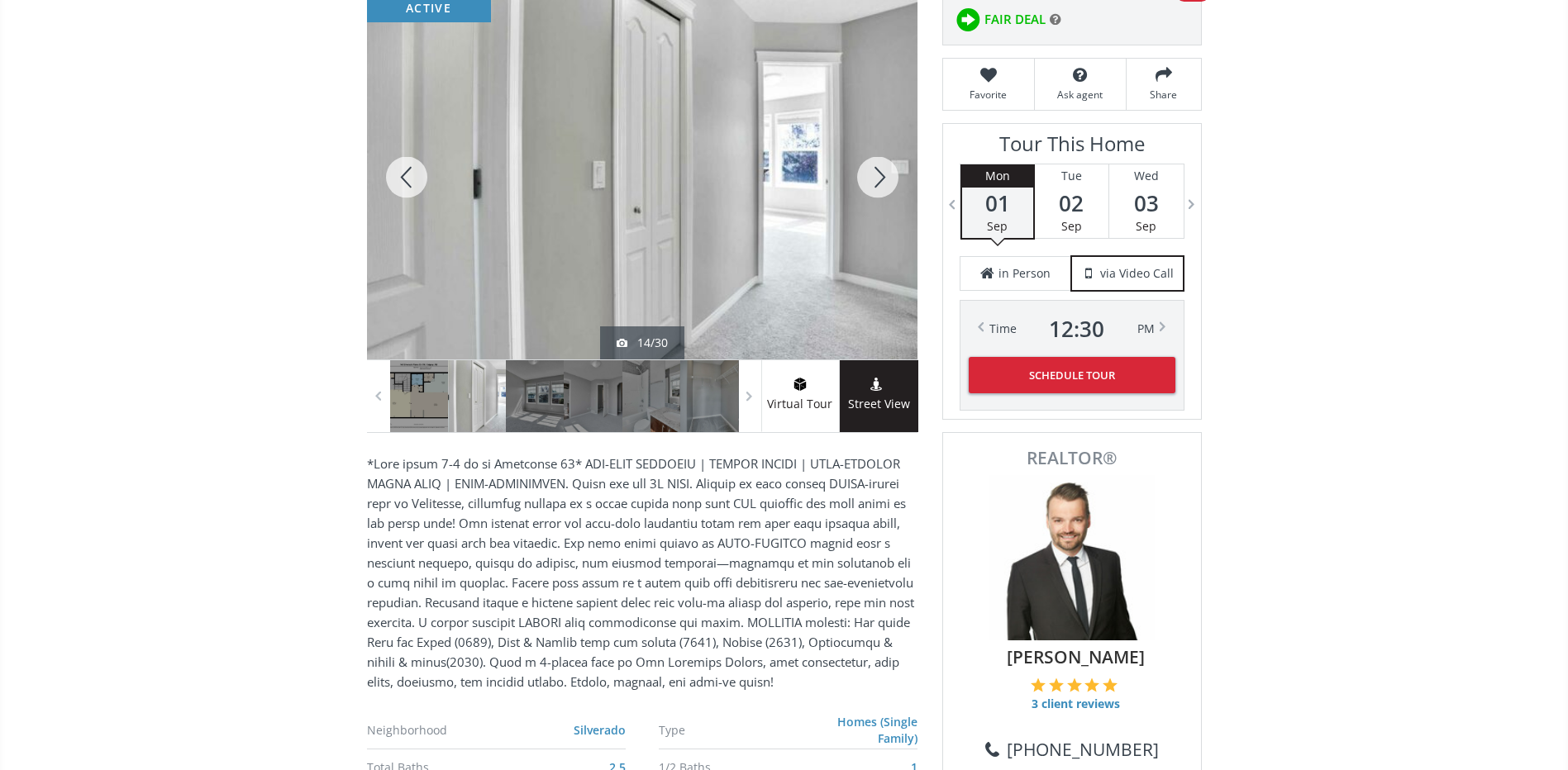
click at [879, 168] on div at bounding box center [877, 177] width 79 height 365
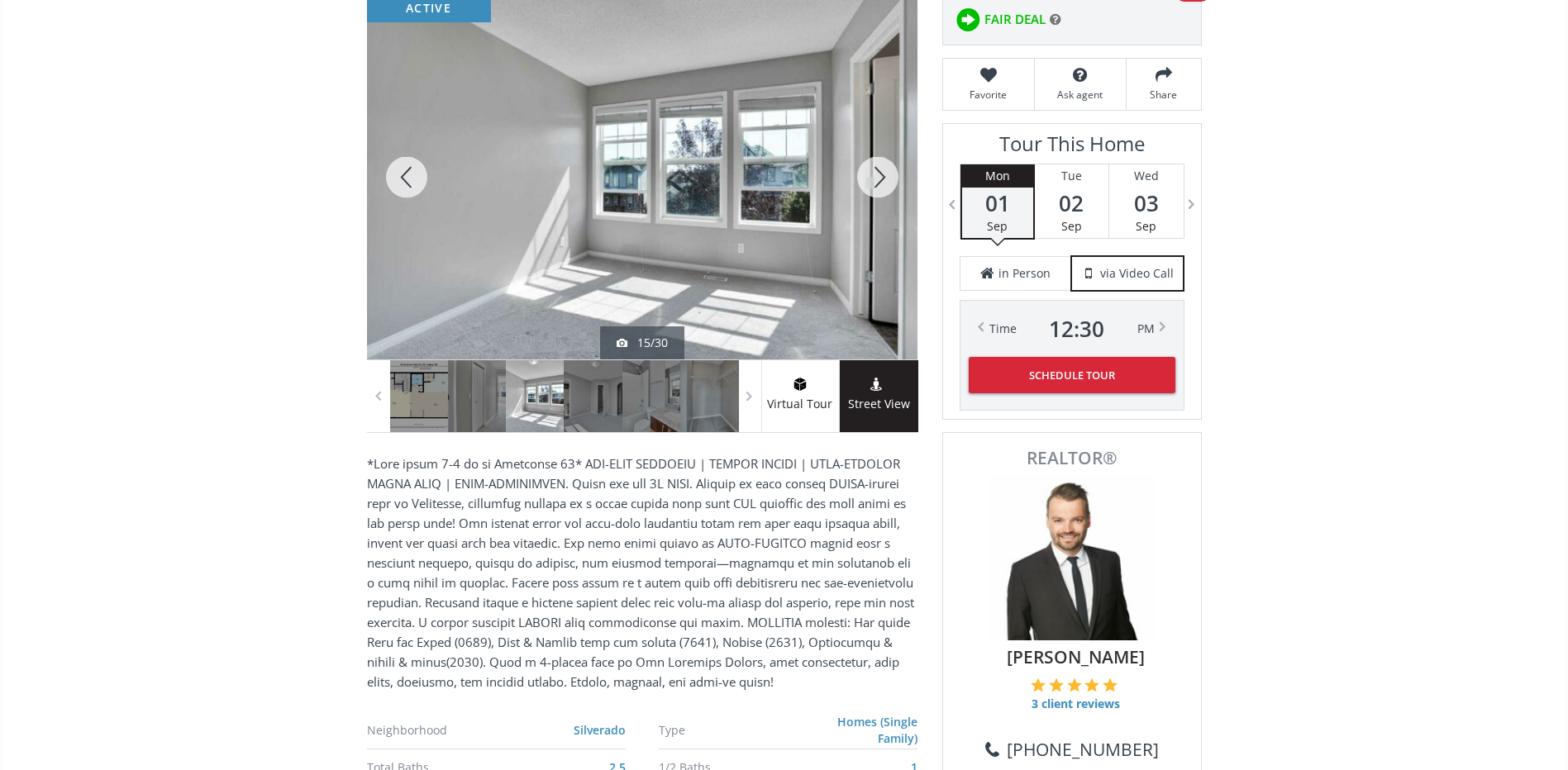
click at [879, 168] on div at bounding box center [877, 177] width 79 height 365
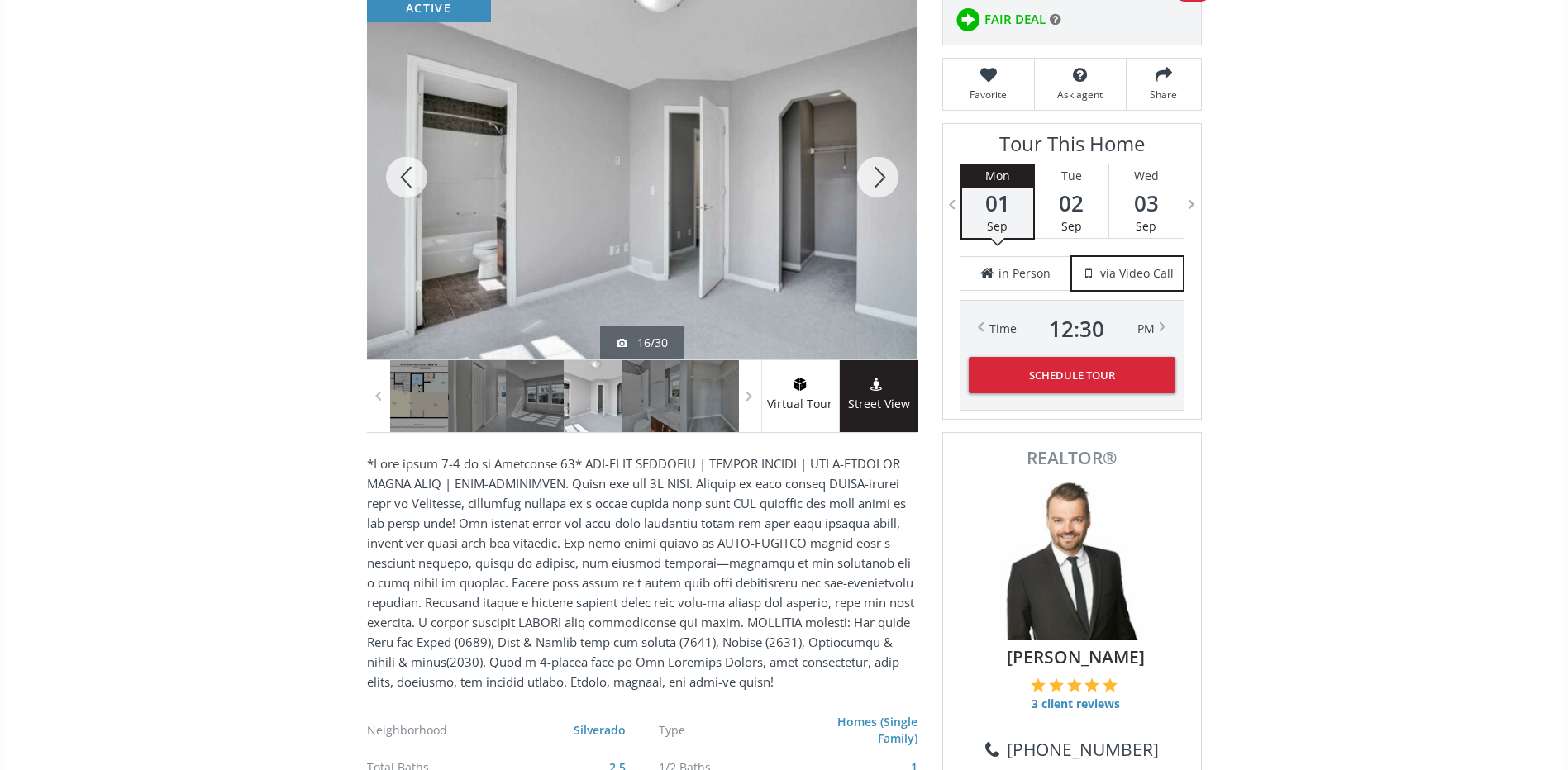
click at [879, 168] on div at bounding box center [877, 177] width 79 height 365
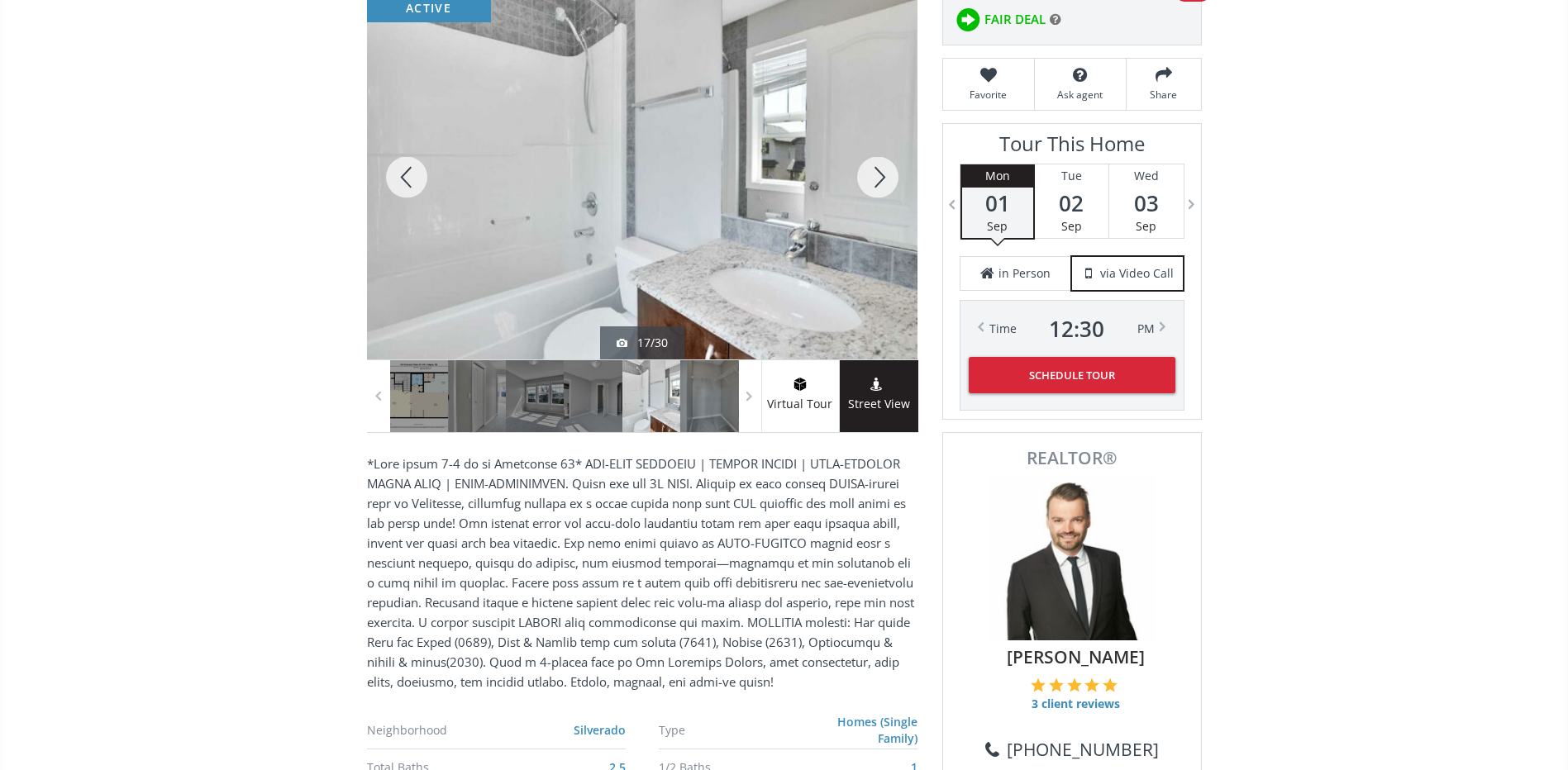
click at [879, 168] on div at bounding box center [877, 177] width 79 height 365
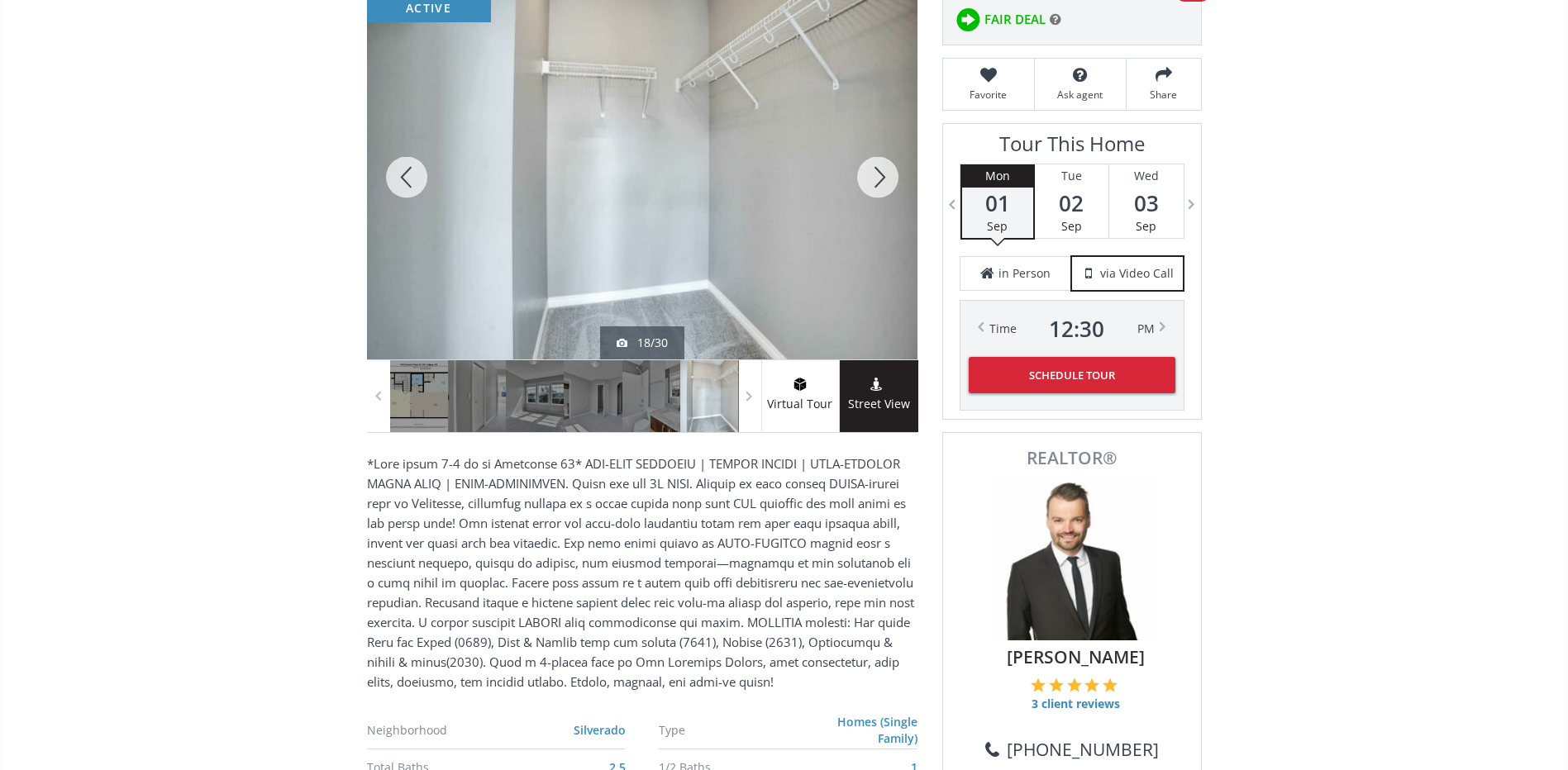
click at [879, 168] on div at bounding box center [877, 177] width 79 height 365
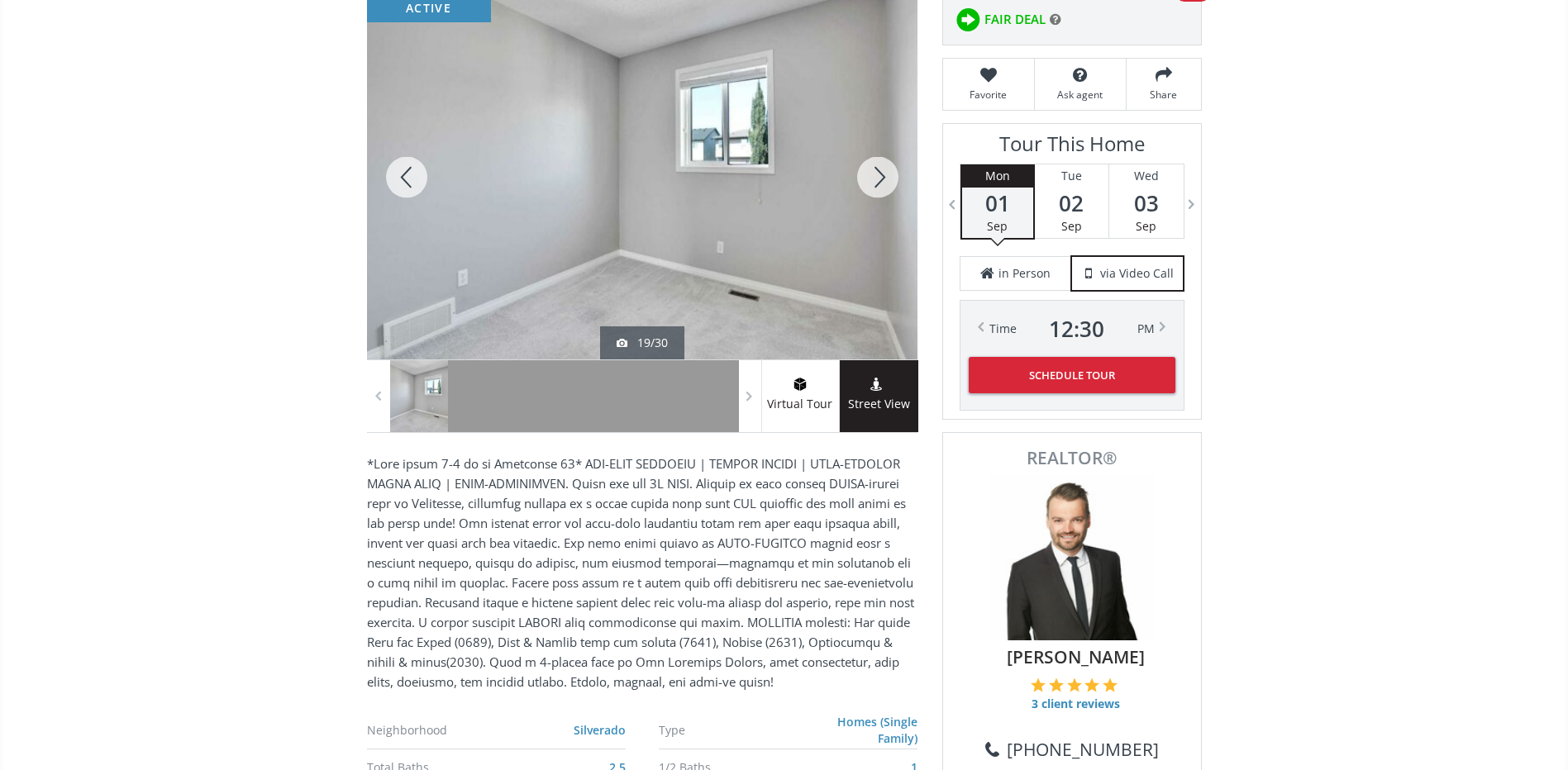
click at [879, 168] on div at bounding box center [877, 177] width 79 height 365
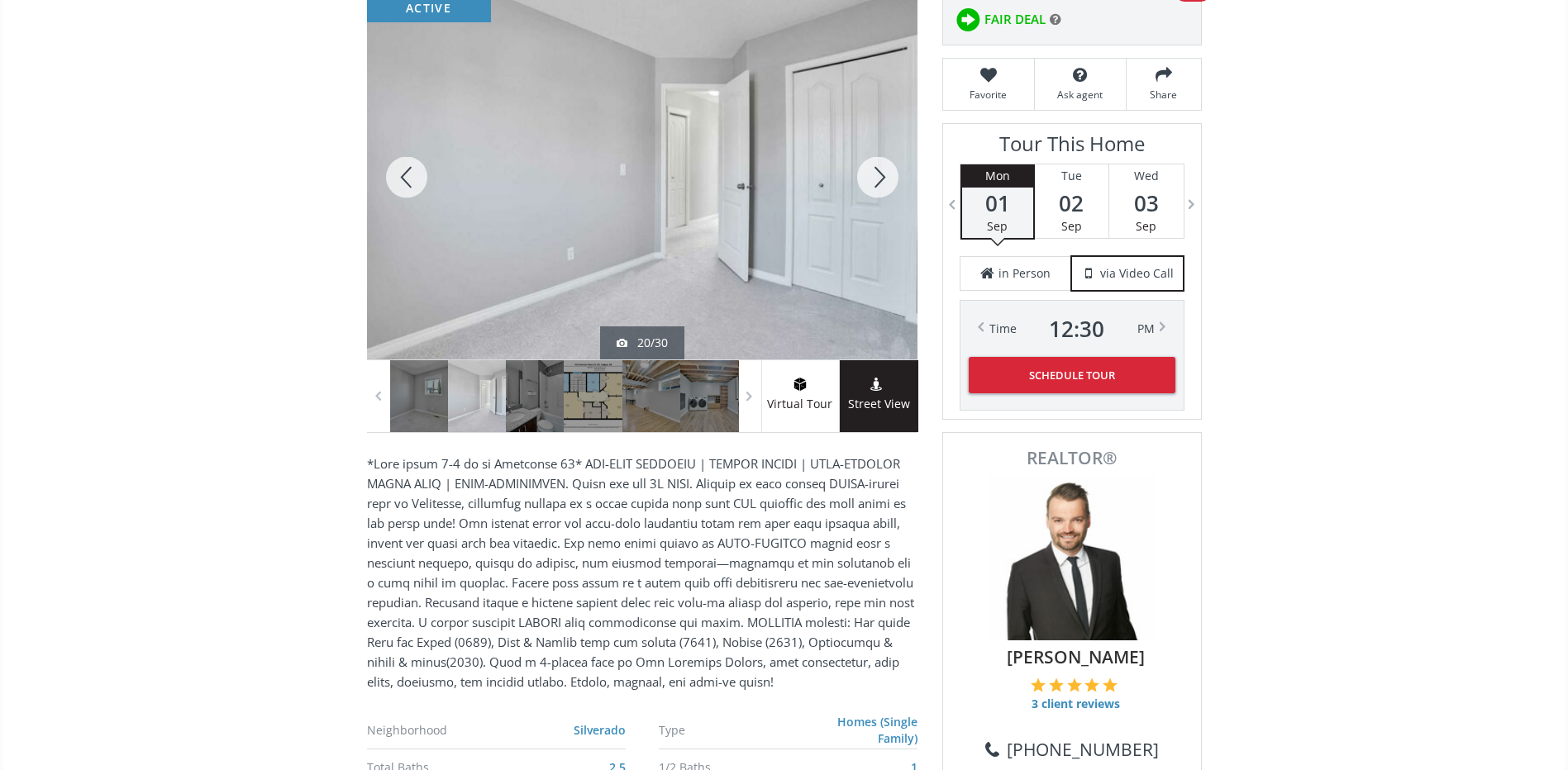
click at [879, 168] on div at bounding box center [877, 177] width 79 height 365
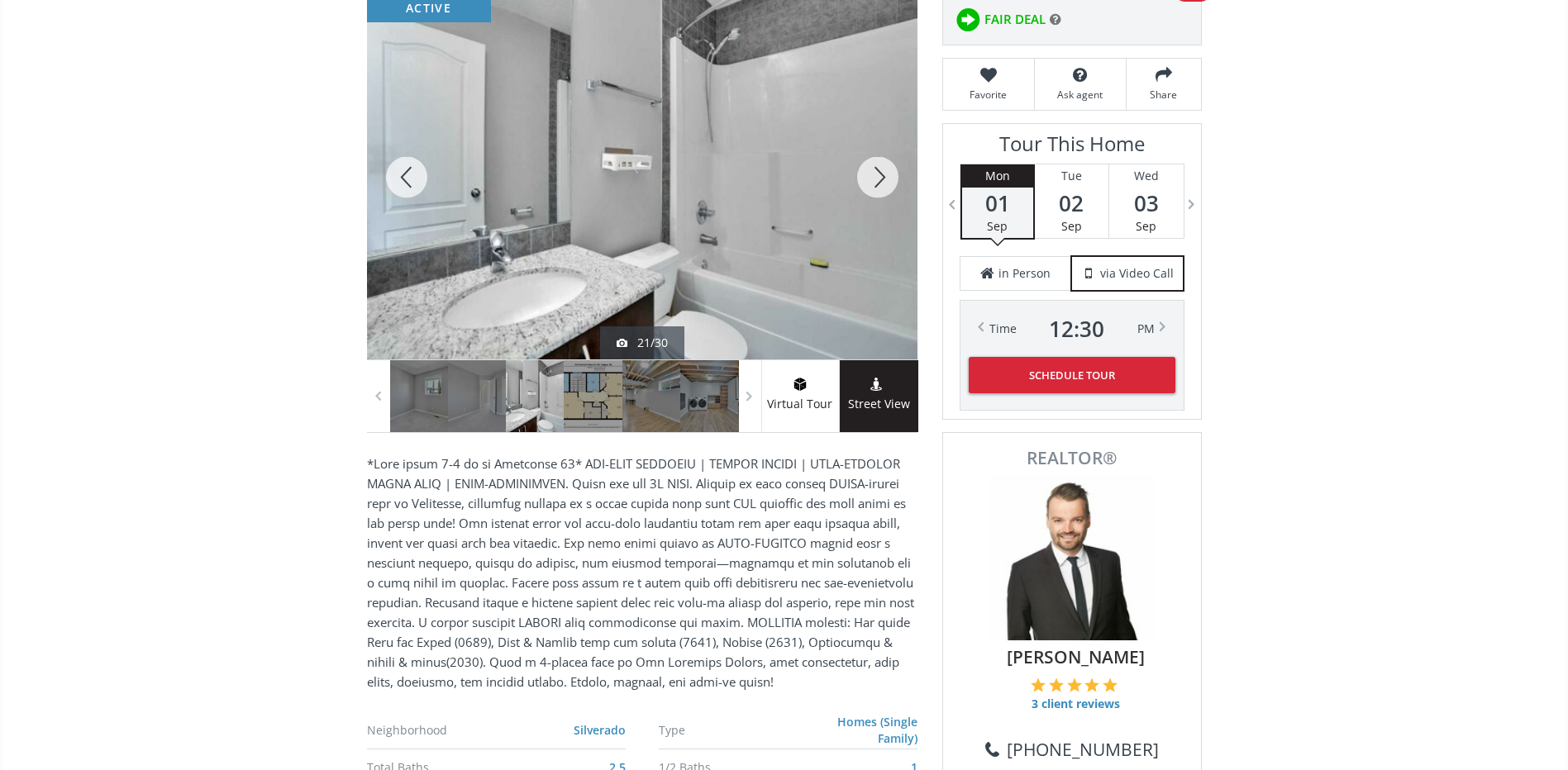
click at [879, 168] on div at bounding box center [877, 177] width 79 height 365
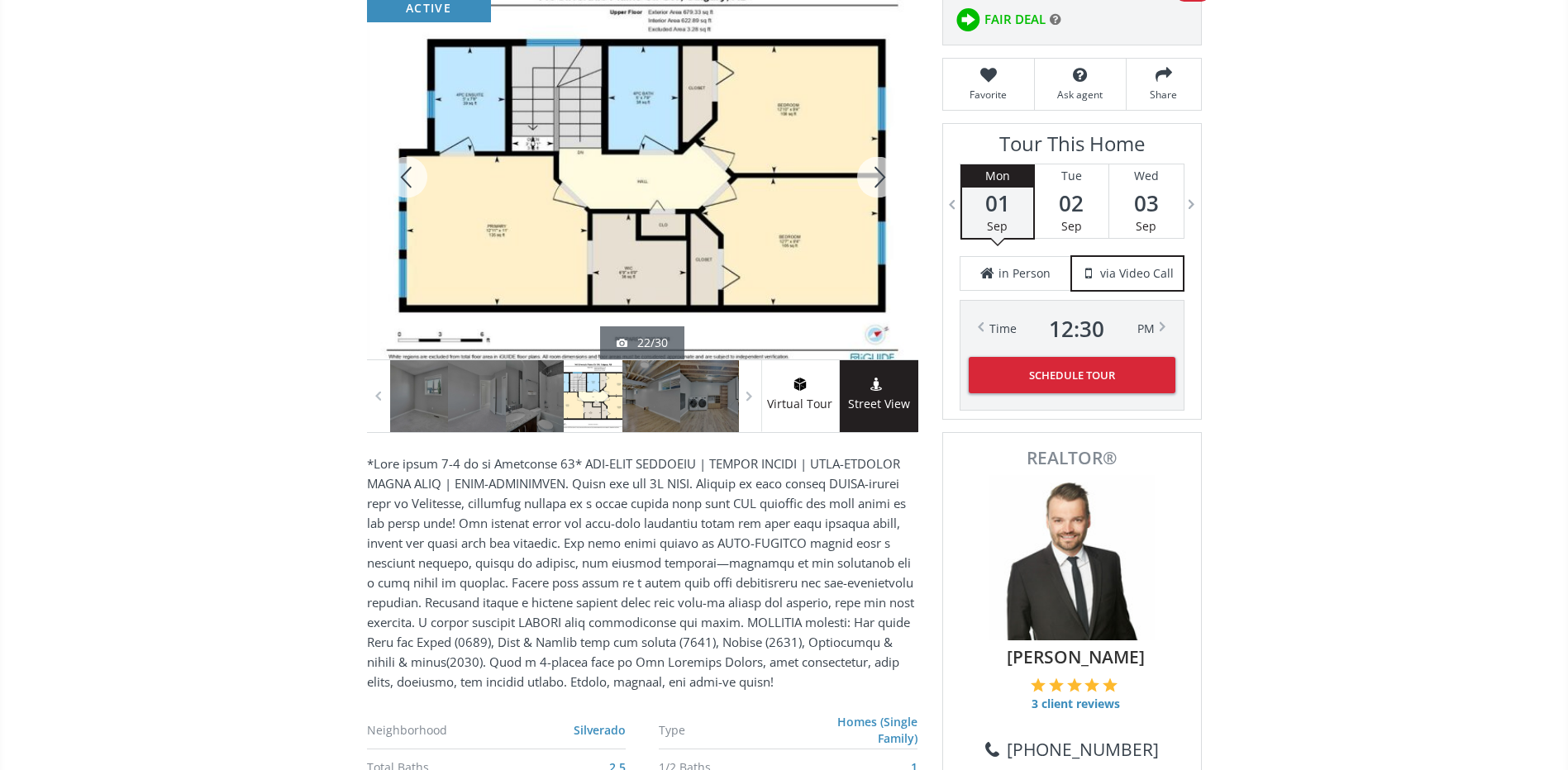
click at [879, 168] on div at bounding box center [877, 177] width 79 height 365
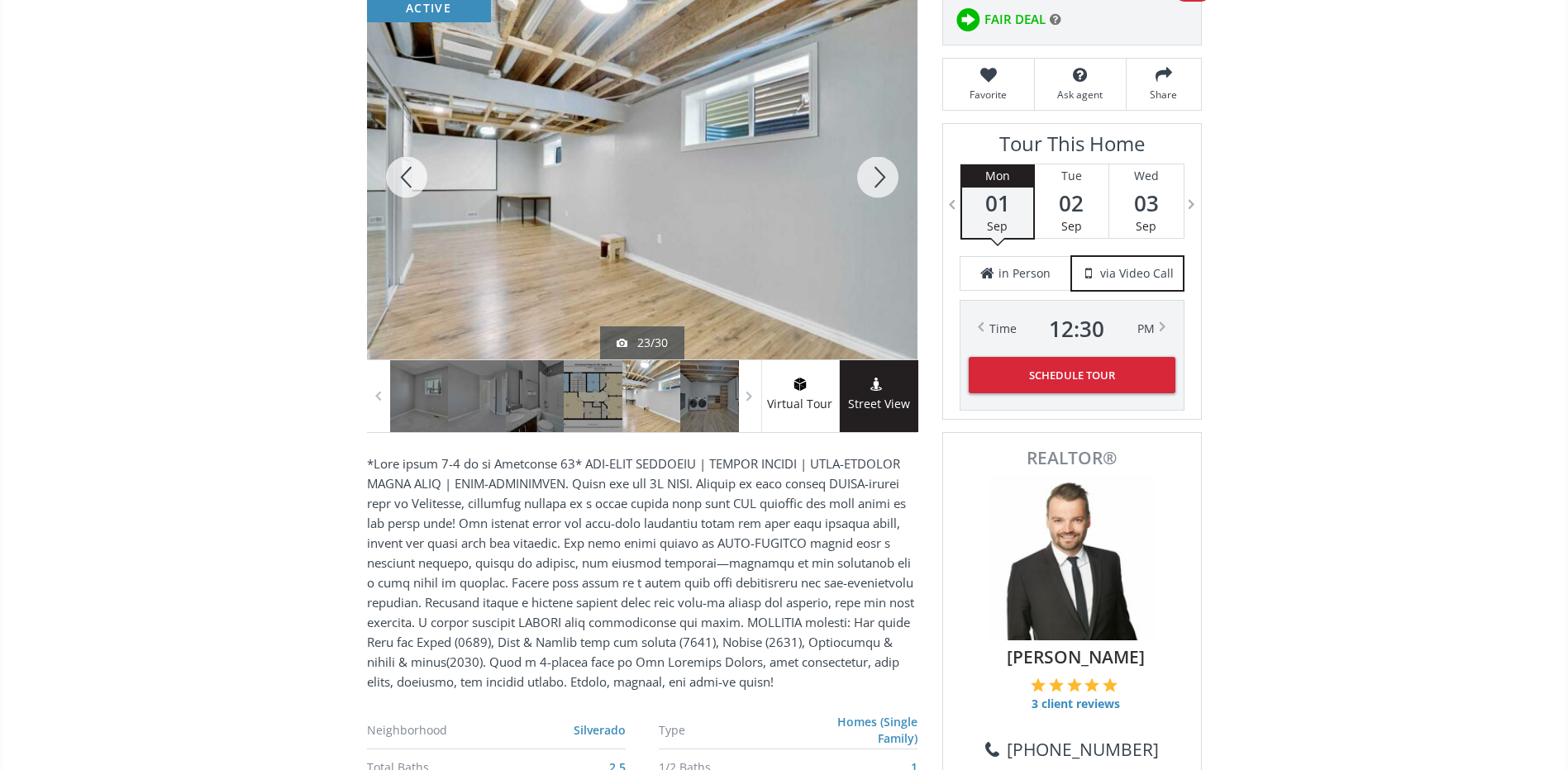
click at [879, 168] on div at bounding box center [877, 177] width 79 height 365
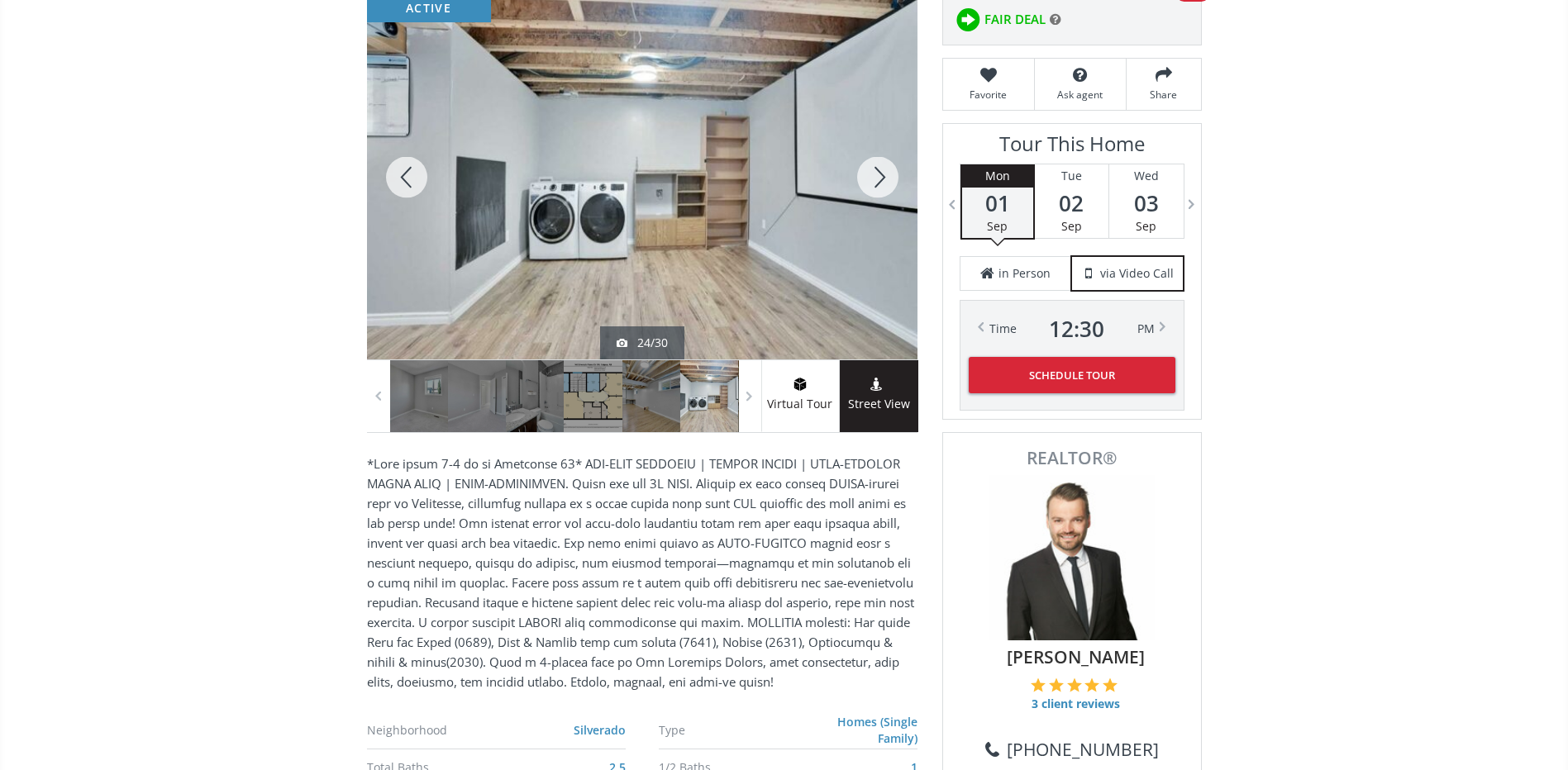
click at [415, 160] on div at bounding box center [406, 177] width 79 height 365
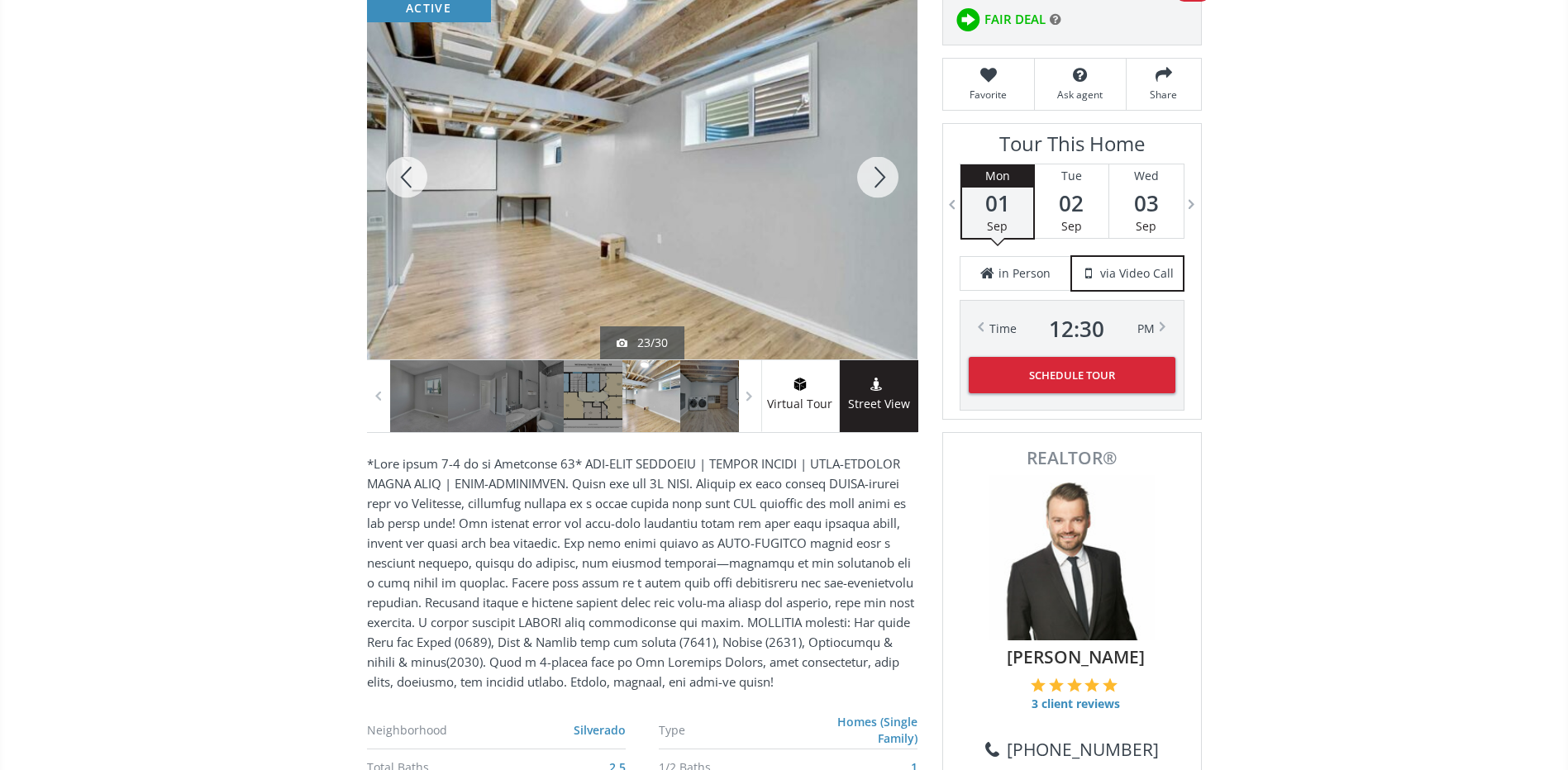
click at [879, 191] on div at bounding box center [877, 177] width 79 height 365
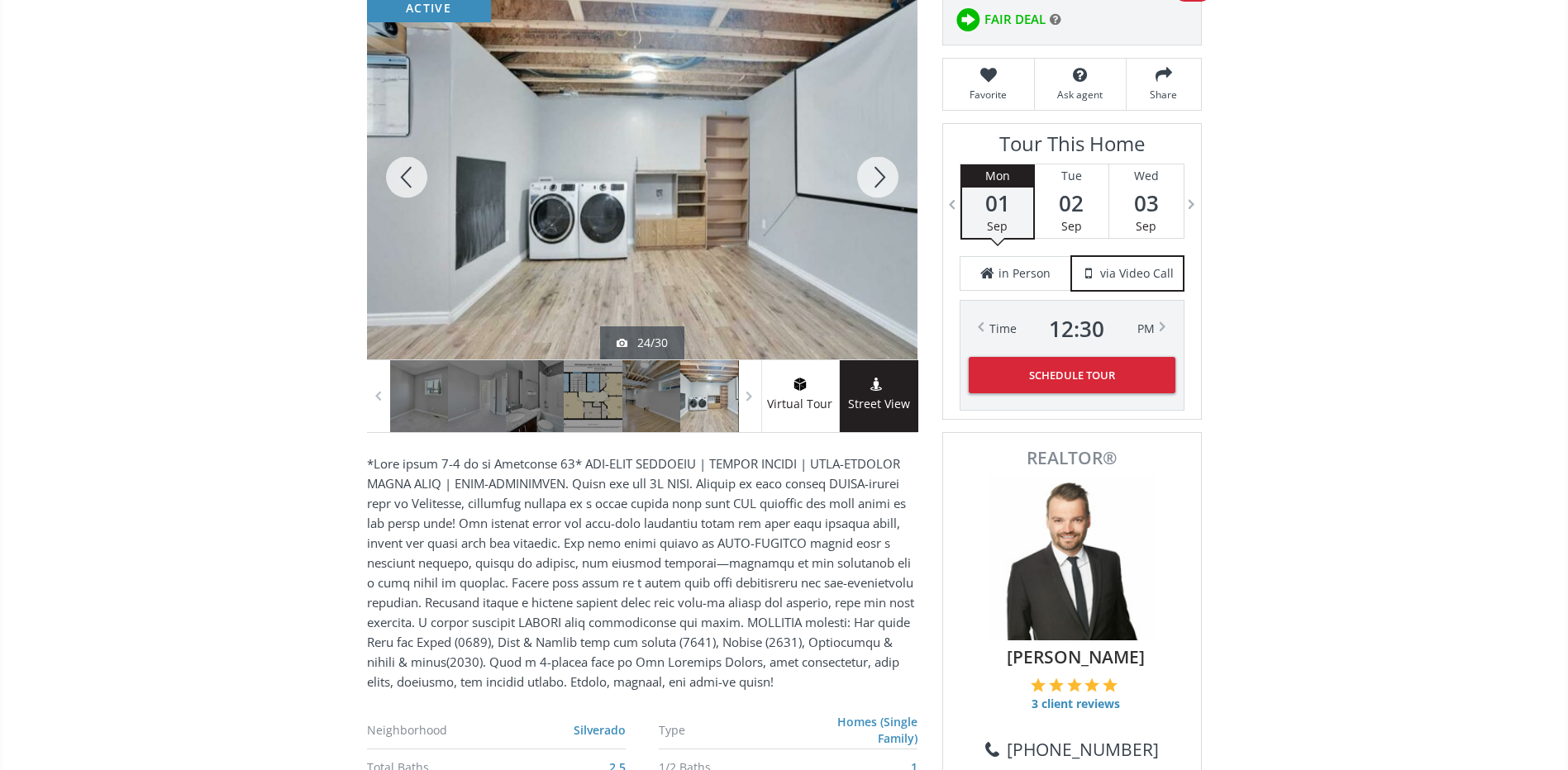
click at [875, 185] on div at bounding box center [877, 177] width 79 height 365
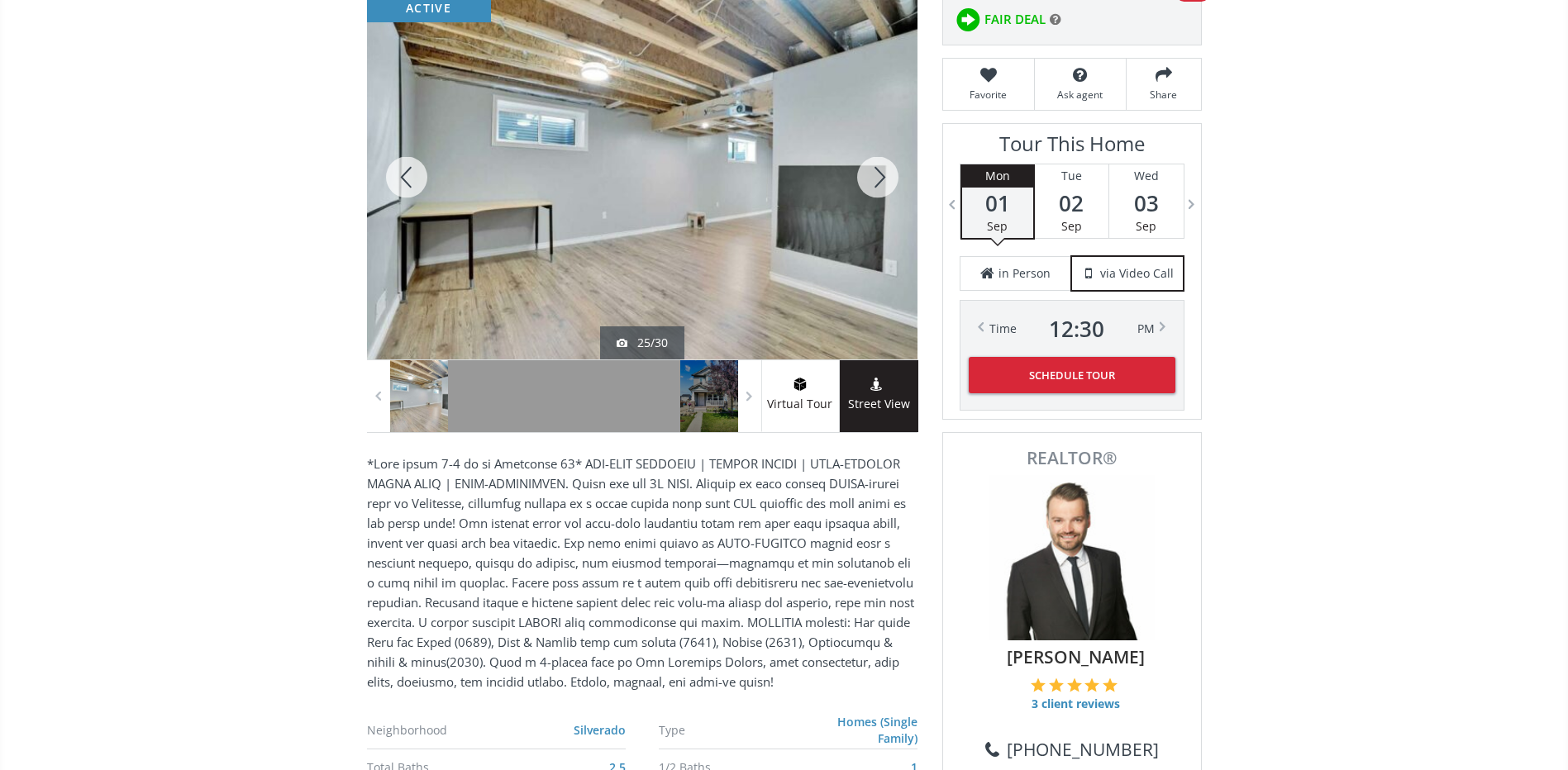
click at [875, 185] on div at bounding box center [877, 177] width 79 height 365
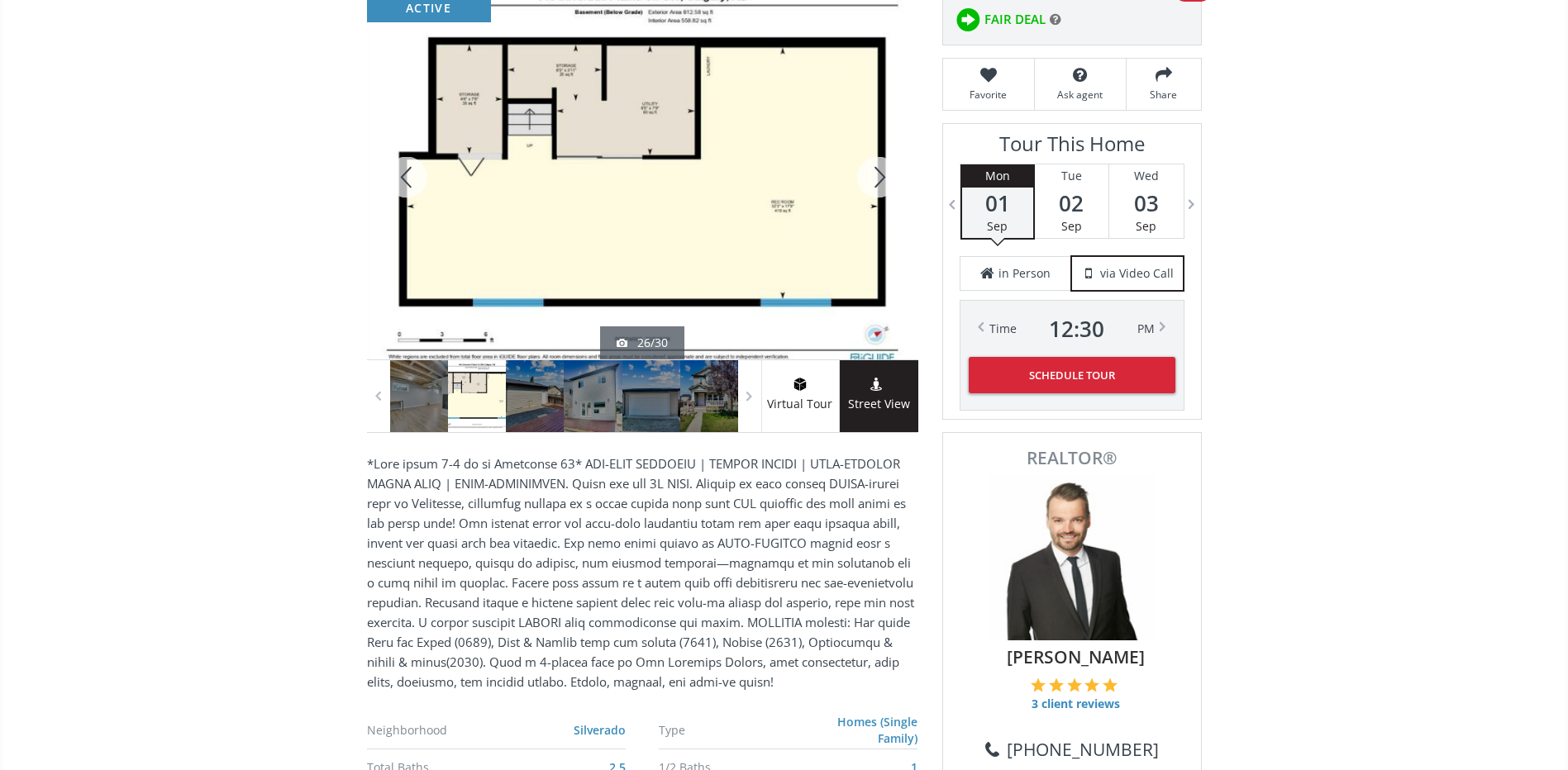
click at [875, 185] on div at bounding box center [877, 177] width 79 height 365
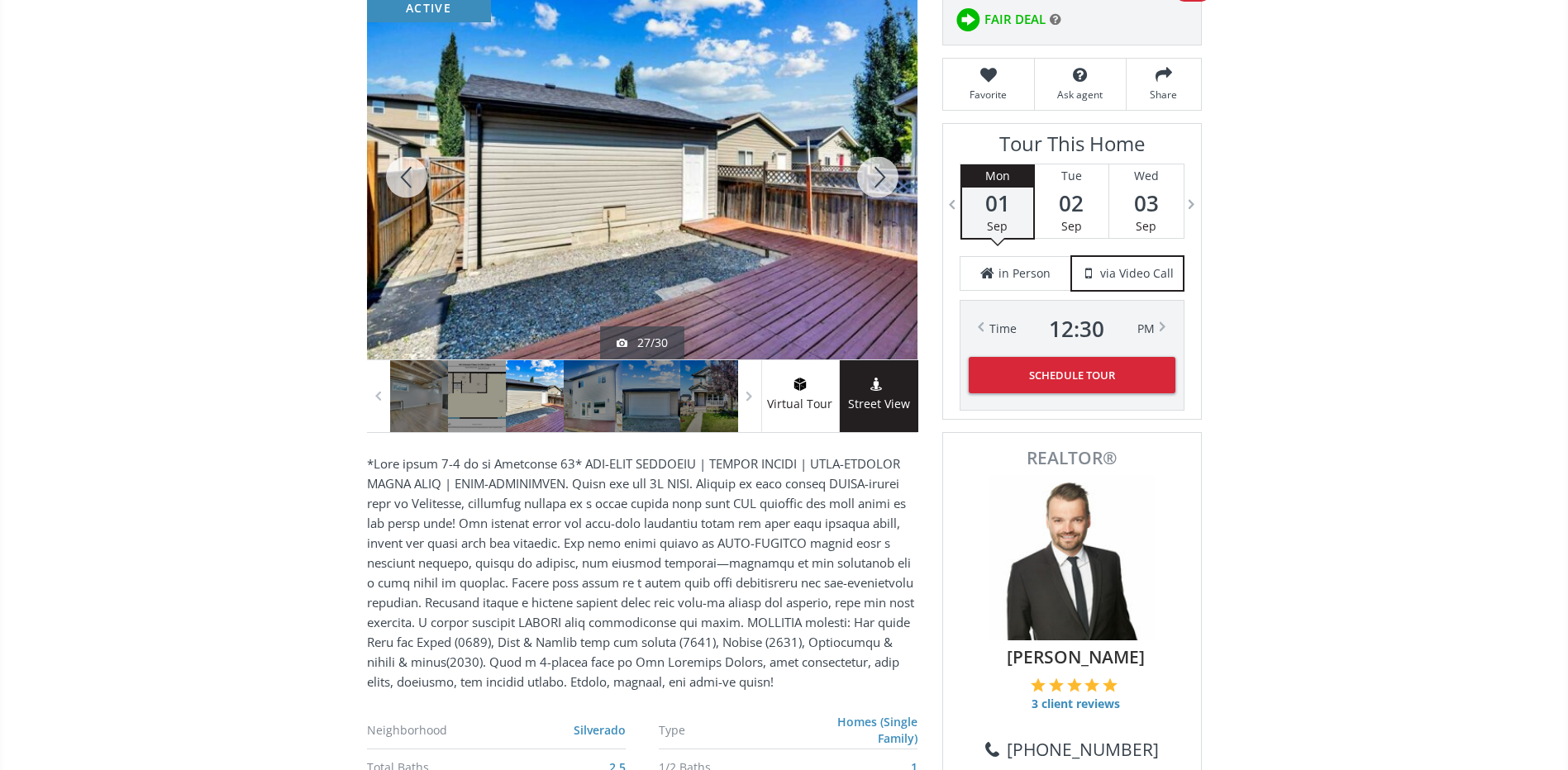
click at [875, 185] on div at bounding box center [877, 177] width 79 height 365
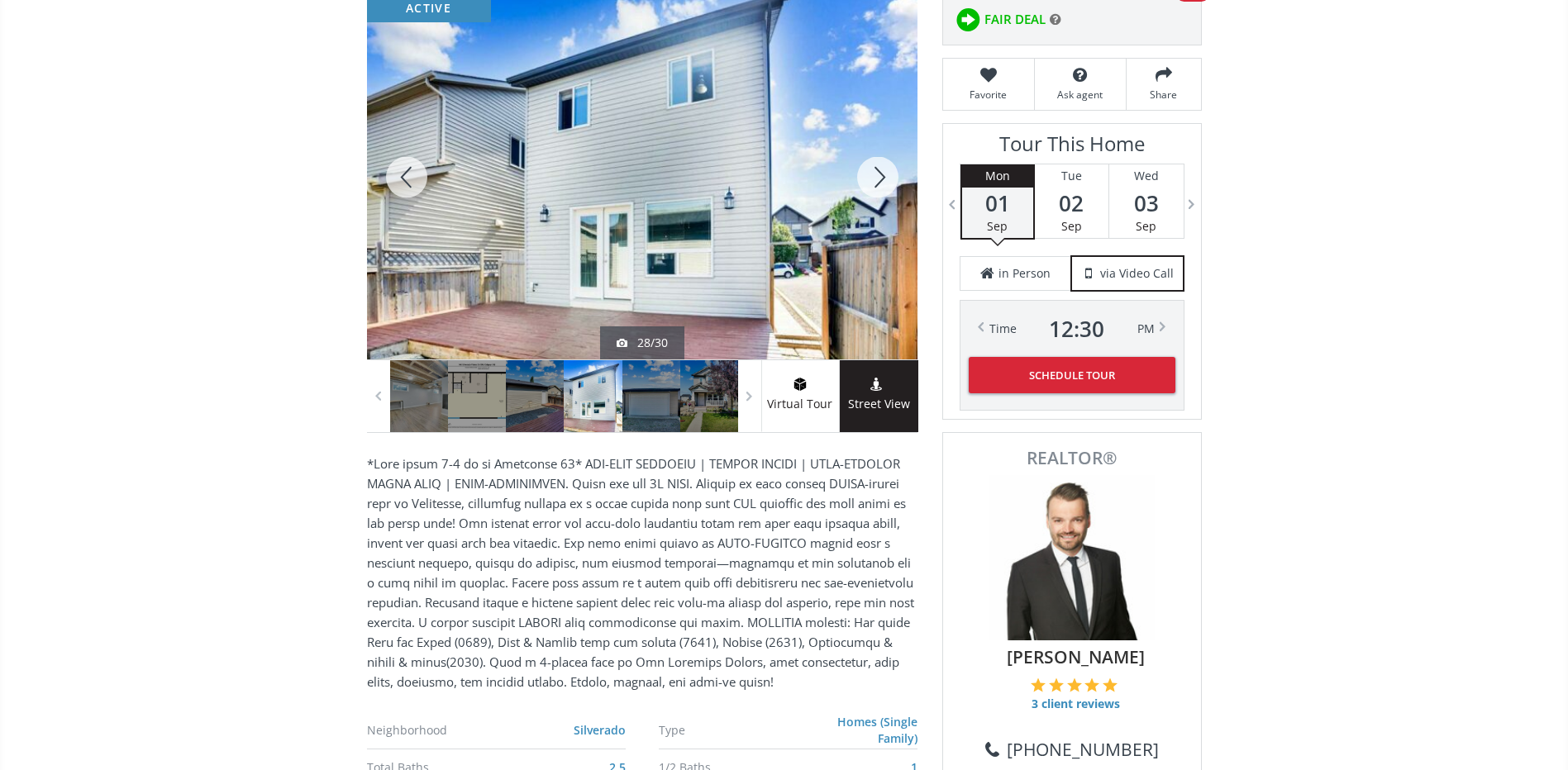
click at [875, 185] on div at bounding box center [877, 177] width 79 height 365
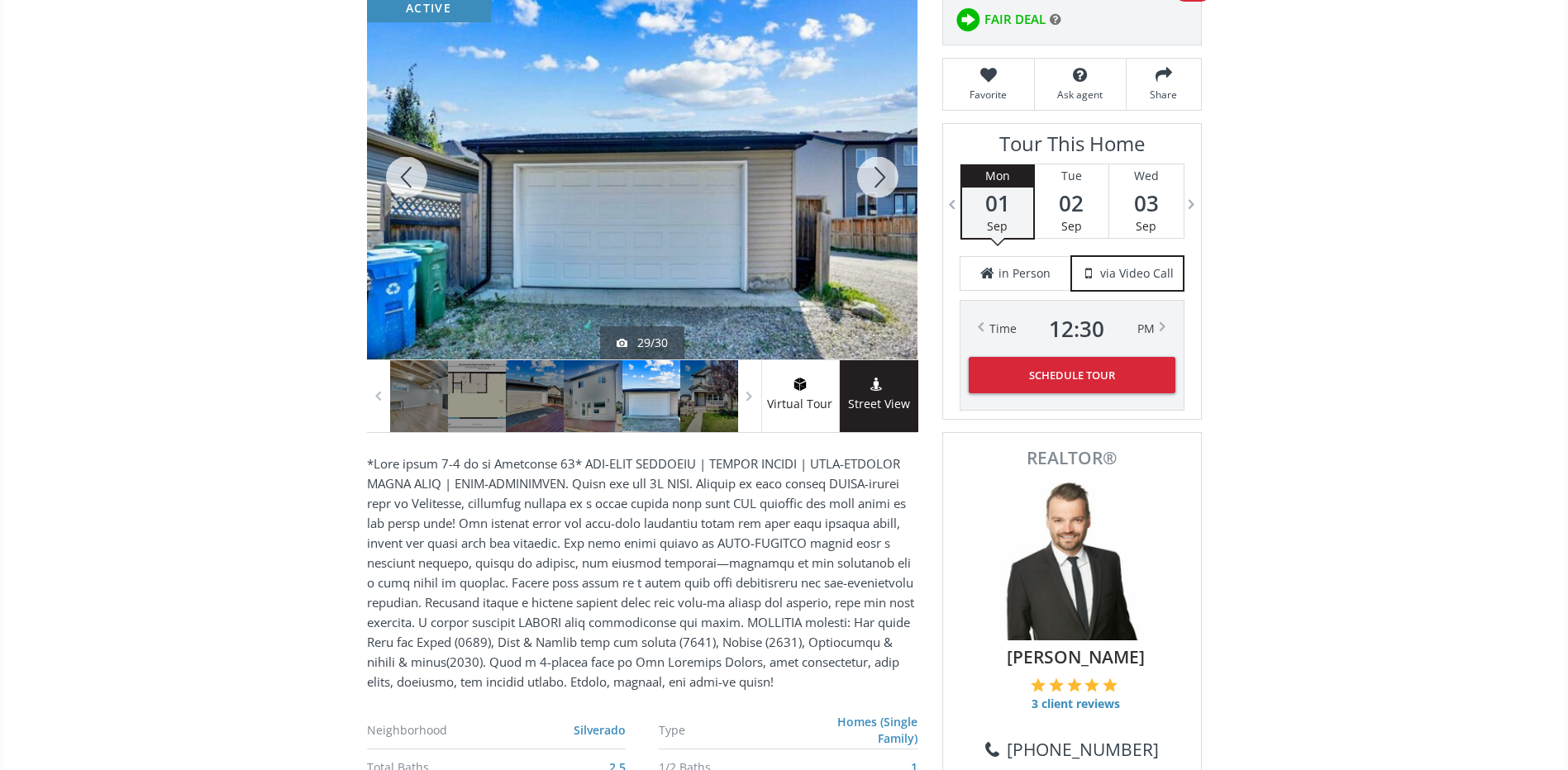
click at [875, 185] on div at bounding box center [877, 177] width 79 height 365
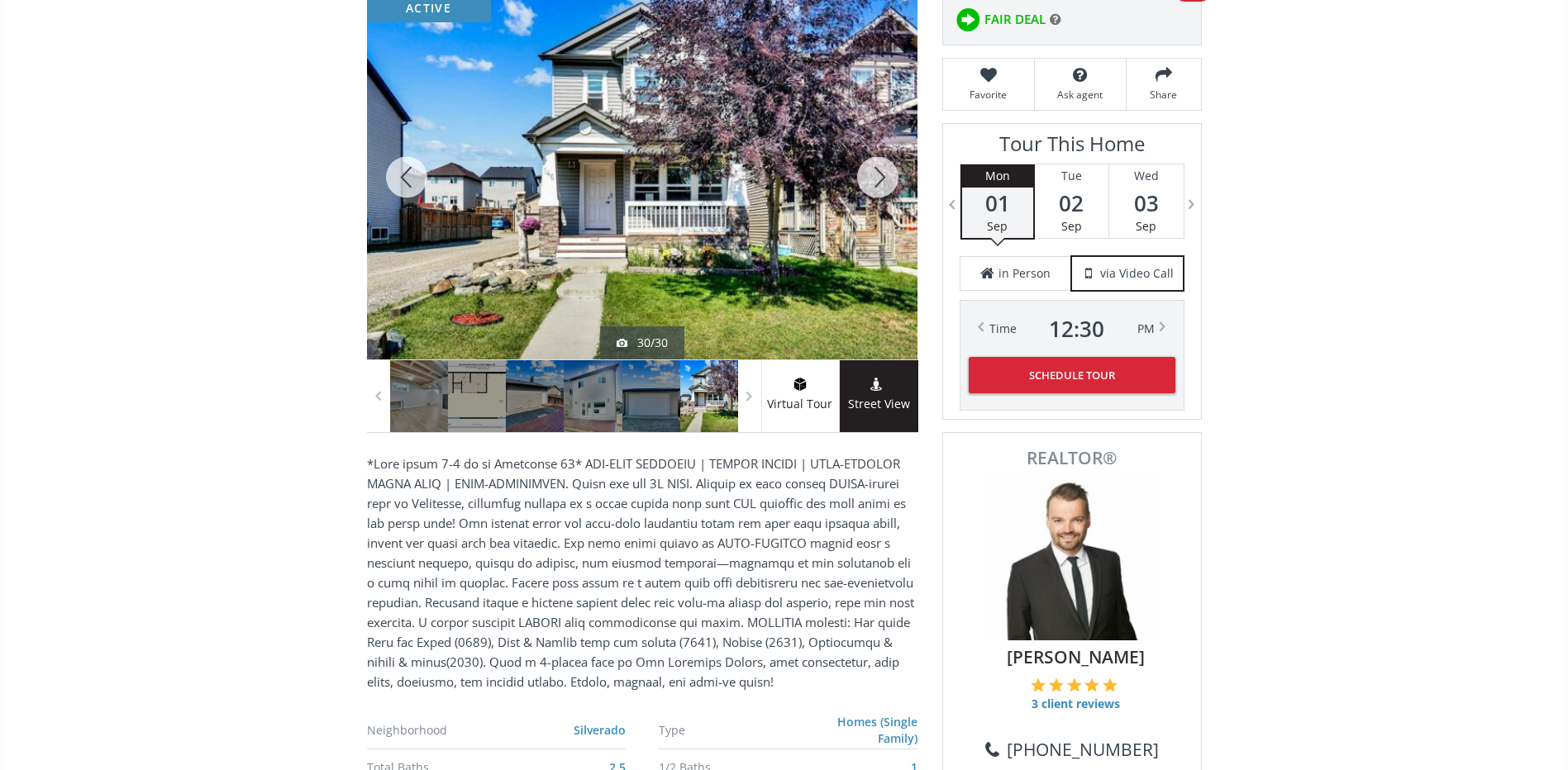
click at [875, 185] on div at bounding box center [877, 177] width 79 height 365
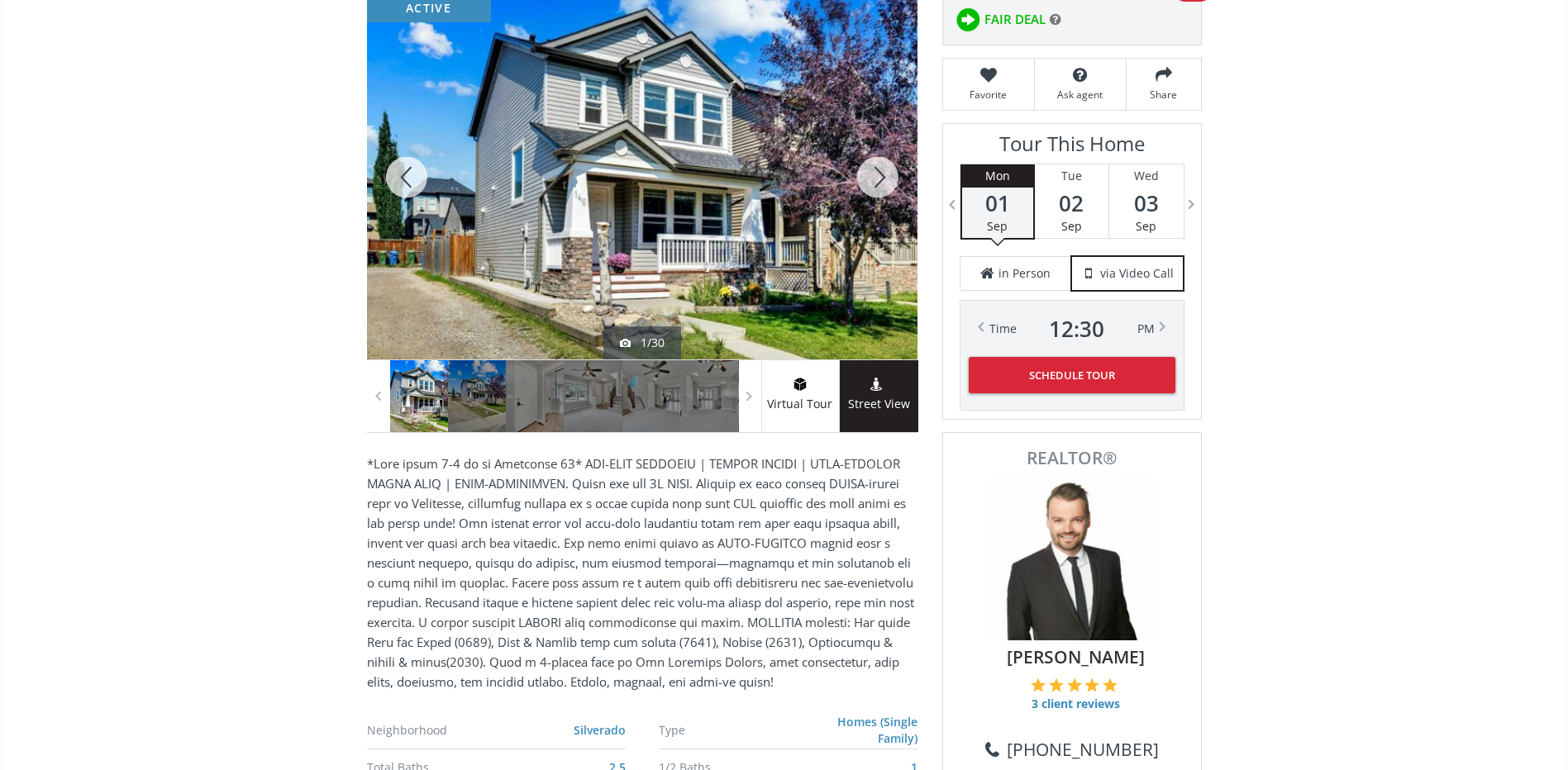
click at [875, 185] on div at bounding box center [877, 177] width 79 height 365
